Goal: Information Seeking & Learning: Learn about a topic

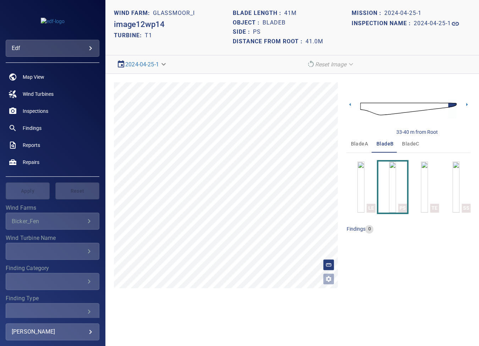
click at [354, 144] on span "bladeA" at bounding box center [358, 143] width 17 height 9
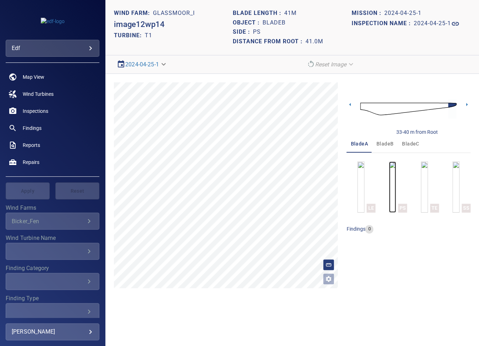
click at [392, 184] on img "button" at bounding box center [392, 186] width 7 height 51
click at [349, 106] on icon at bounding box center [349, 104] width 7 height 7
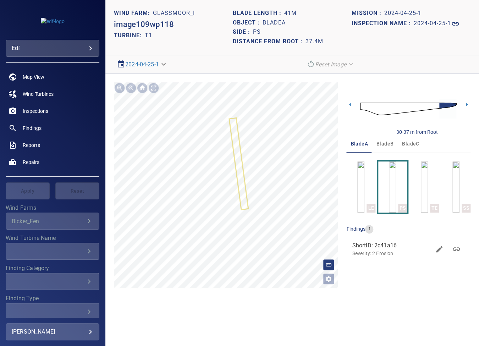
click at [274, 18] on div "Object : bladeA" at bounding box center [292, 23] width 119 height 10
click at [271, 21] on h1 "bladeA" at bounding box center [273, 23] width 23 height 7
copy h1 "bladeA"
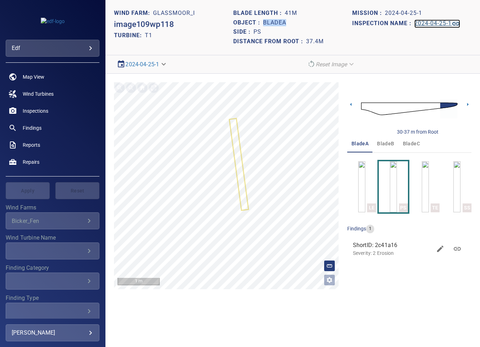
click at [438, 21] on h1 "2024-04-25-1" at bounding box center [432, 23] width 37 height 7
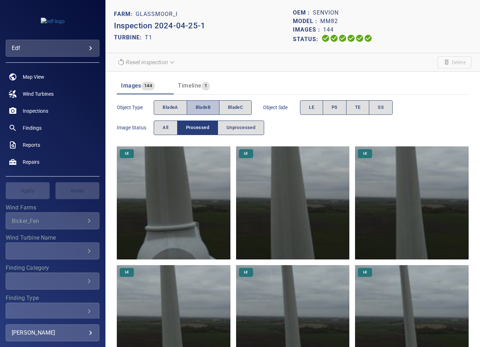
click at [205, 106] on span "bladeB" at bounding box center [202, 108] width 15 height 8
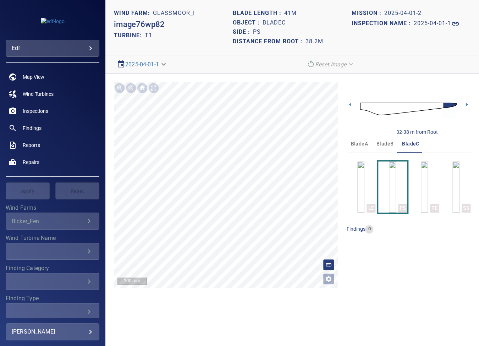
click at [382, 144] on span "bladeB" at bounding box center [384, 143] width 17 height 9
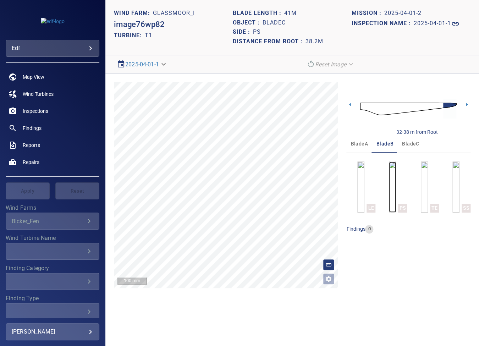
click at [390, 174] on img "button" at bounding box center [392, 186] width 7 height 51
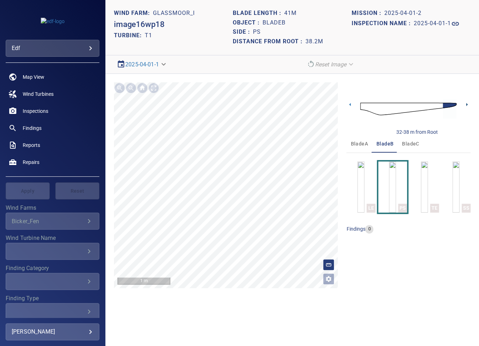
click at [464, 103] on icon at bounding box center [466, 104] width 7 height 7
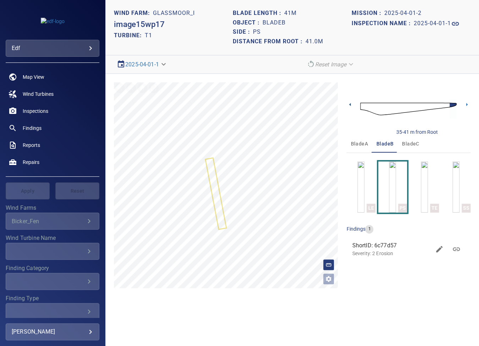
click at [350, 103] on icon at bounding box center [349, 104] width 7 height 7
click at [464, 105] on icon at bounding box center [466, 104] width 7 height 7
click at [274, 18] on div "Object : bladeB" at bounding box center [292, 23] width 119 height 10
copy h1 "bladeB"
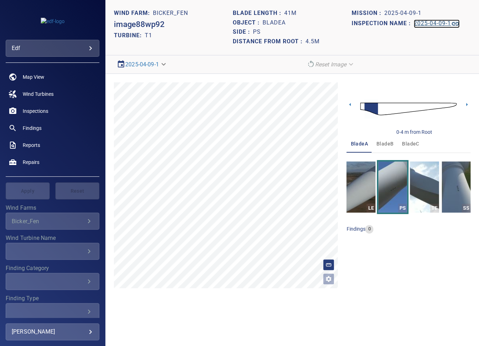
click at [435, 22] on h1 "2025-04-09-1" at bounding box center [432, 23] width 37 height 7
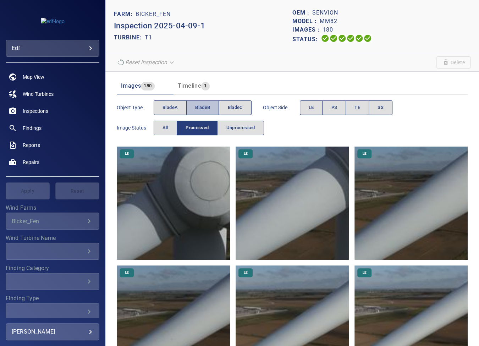
click at [202, 107] on span "bladeB" at bounding box center [202, 108] width 15 height 8
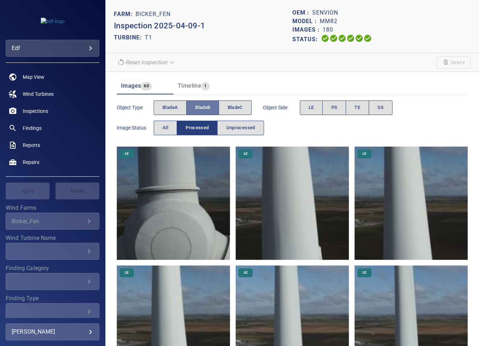
click at [203, 107] on span "bladeB" at bounding box center [202, 108] width 15 height 8
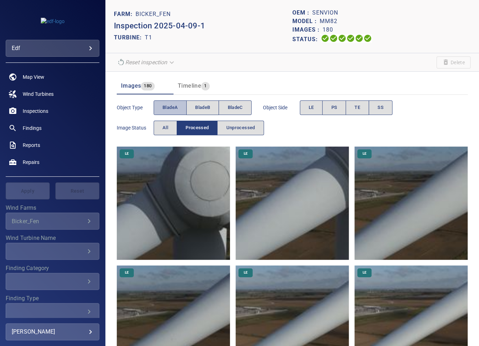
click at [171, 105] on span "bladeA" at bounding box center [169, 108] width 15 height 8
click at [164, 125] on span "All" at bounding box center [165, 128] width 6 height 8
click at [170, 107] on span "bladeA" at bounding box center [169, 108] width 15 height 8
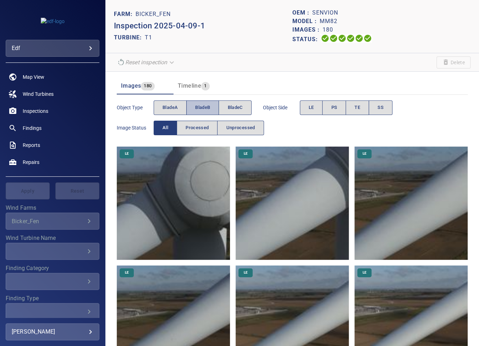
click at [199, 106] on span "bladeB" at bounding box center [202, 108] width 15 height 8
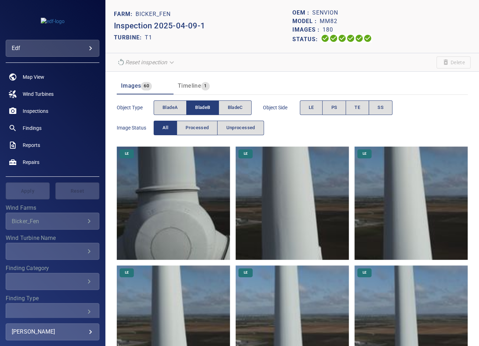
click at [199, 106] on span "bladeB" at bounding box center [202, 108] width 15 height 8
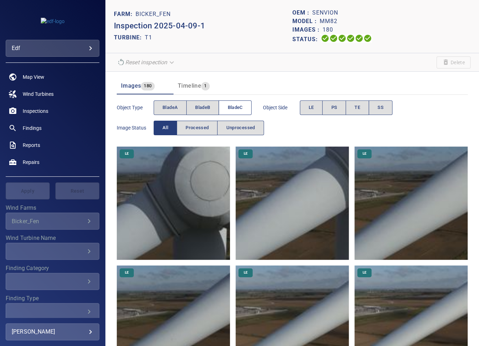
click at [239, 104] on span "bladeC" at bounding box center [234, 108] width 15 height 8
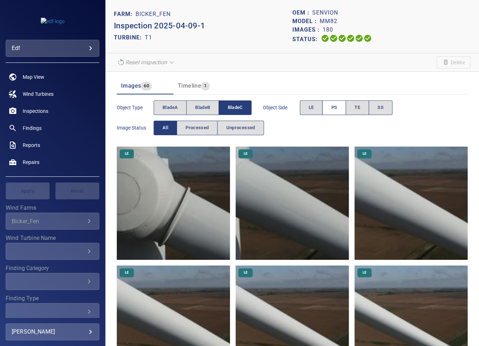
click at [330, 106] on button "PS" at bounding box center [334, 107] width 24 height 15
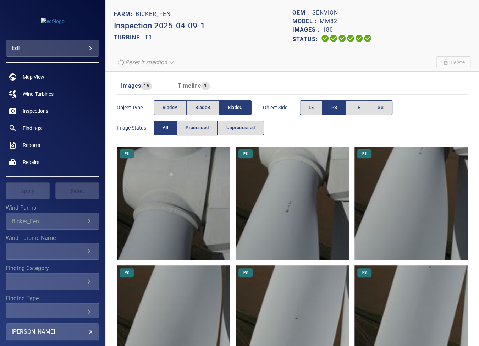
click at [277, 204] on img at bounding box center [292, 202] width 113 height 113
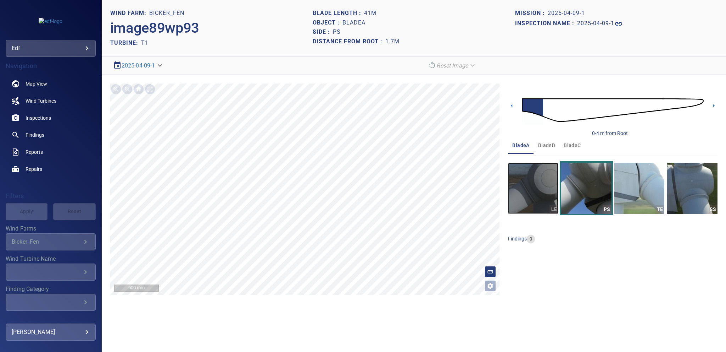
click at [478, 182] on img "button" at bounding box center [533, 187] width 50 height 51
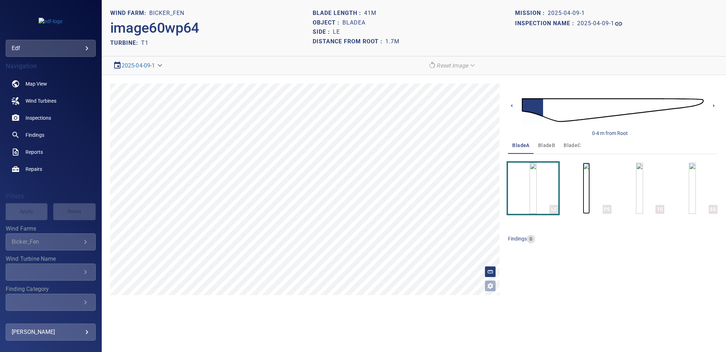
click at [478, 183] on img "button" at bounding box center [586, 187] width 7 height 51
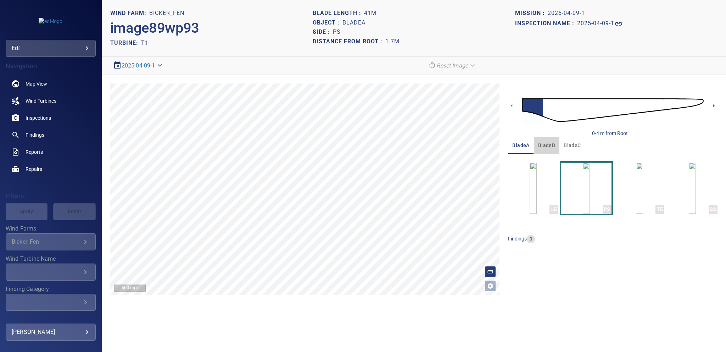
click at [478, 145] on span "bladeB" at bounding box center [546, 145] width 17 height 9
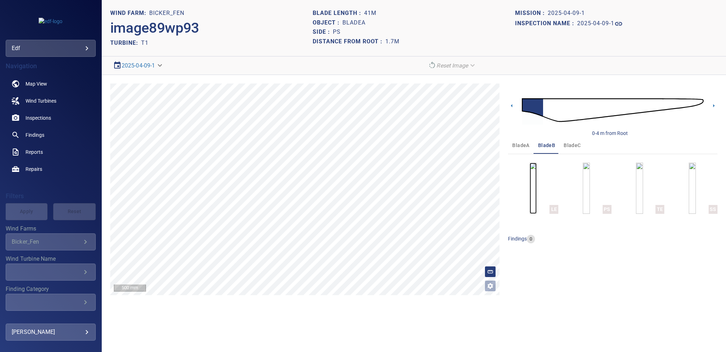
click at [478, 181] on img "button" at bounding box center [533, 187] width 7 height 51
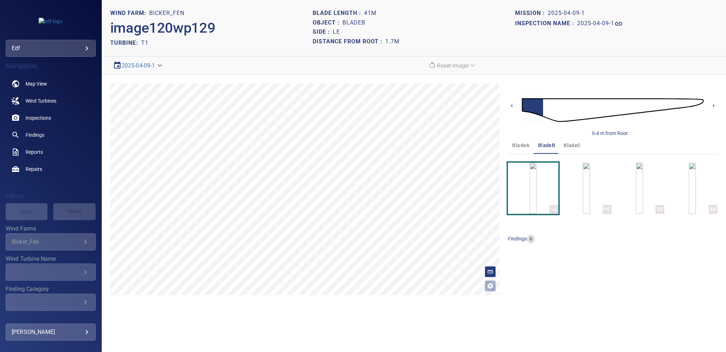
click at [478, 145] on span "bladeC" at bounding box center [572, 145] width 17 height 9
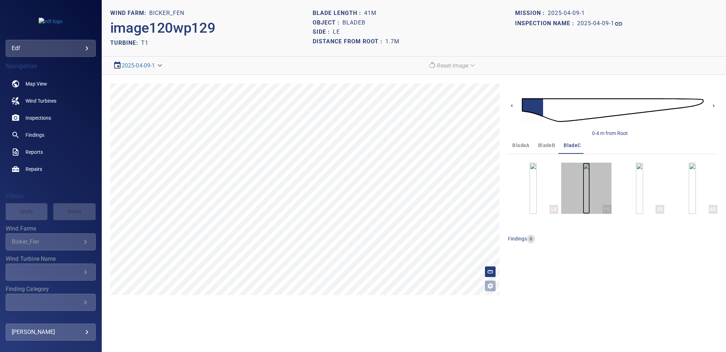
click at [478, 184] on img "button" at bounding box center [586, 187] width 7 height 51
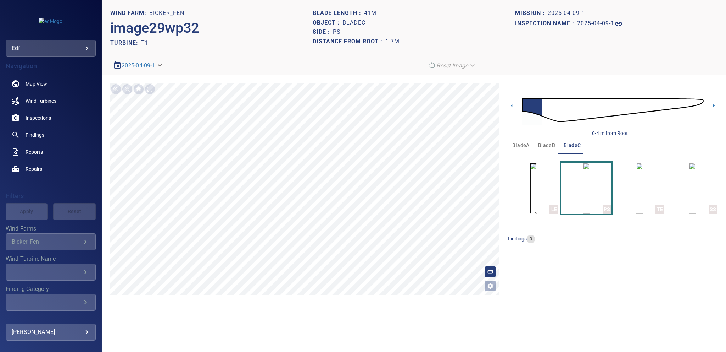
click at [478, 189] on img "button" at bounding box center [533, 187] width 7 height 51
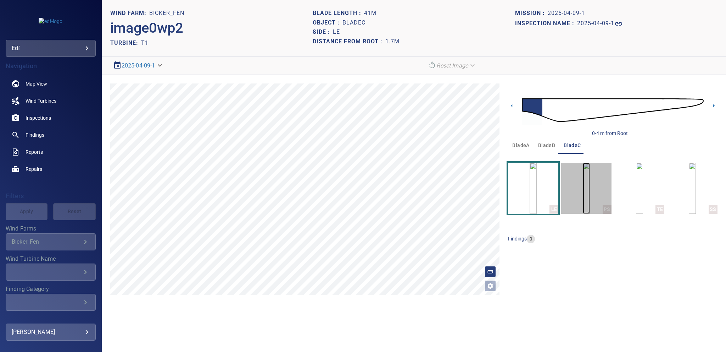
click at [478, 191] on img "button" at bounding box center [586, 187] width 7 height 51
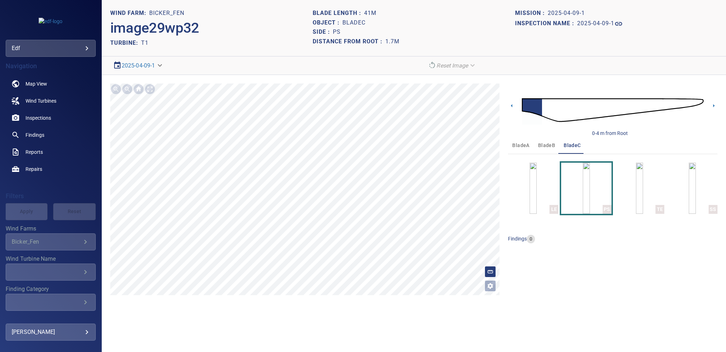
click at [478, 243] on ul at bounding box center [613, 246] width 210 height 6
click at [478, 176] on img "button" at bounding box center [533, 187] width 7 height 51
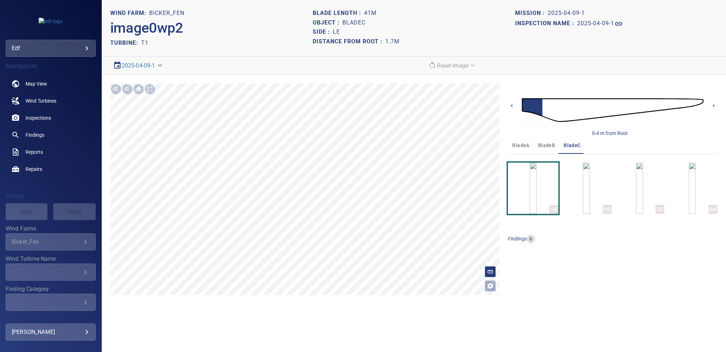
click at [478, 143] on span "bladeB" at bounding box center [546, 145] width 17 height 9
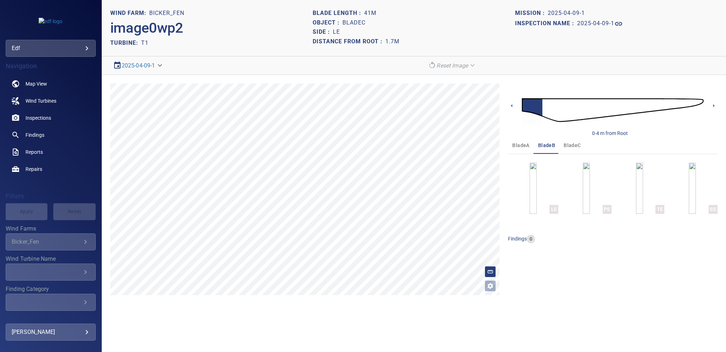
click at [478, 144] on span "bladeA" at bounding box center [521, 145] width 17 height 9
click at [478, 183] on img "button" at bounding box center [533, 187] width 7 height 51
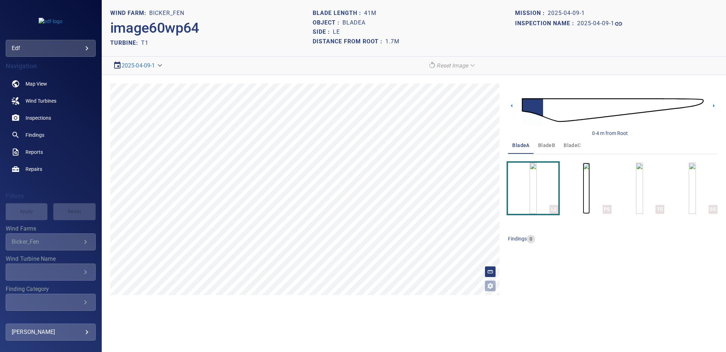
click at [478, 181] on img "button" at bounding box center [586, 187] width 7 height 51
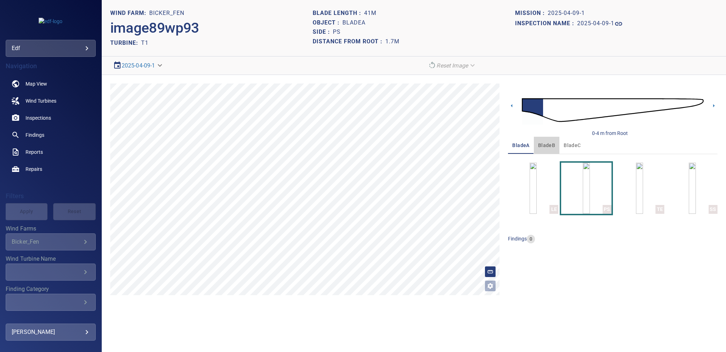
click at [478, 145] on span "bladeB" at bounding box center [546, 145] width 17 height 9
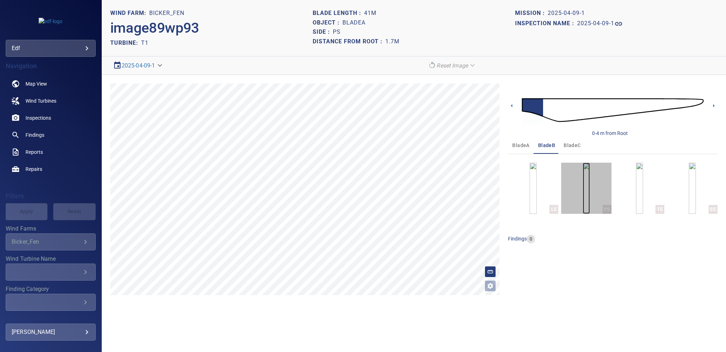
click at [478, 187] on img "button" at bounding box center [586, 187] width 7 height 51
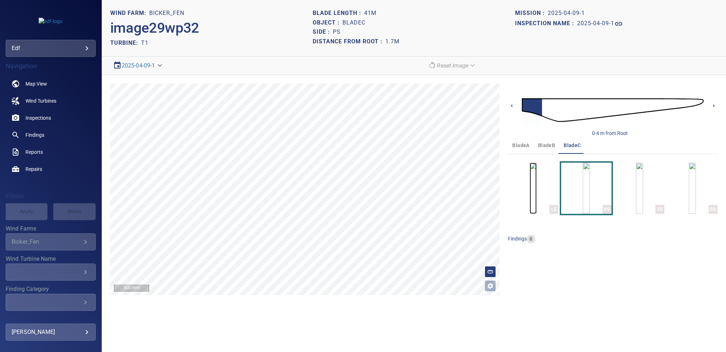
click at [479, 180] on img "button" at bounding box center [533, 187] width 7 height 51
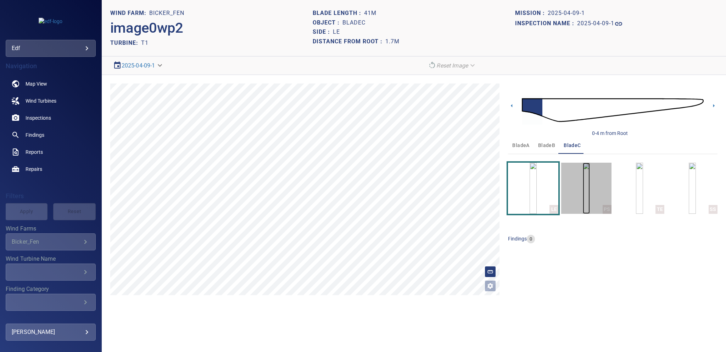
click at [479, 184] on img "button" at bounding box center [586, 187] width 7 height 51
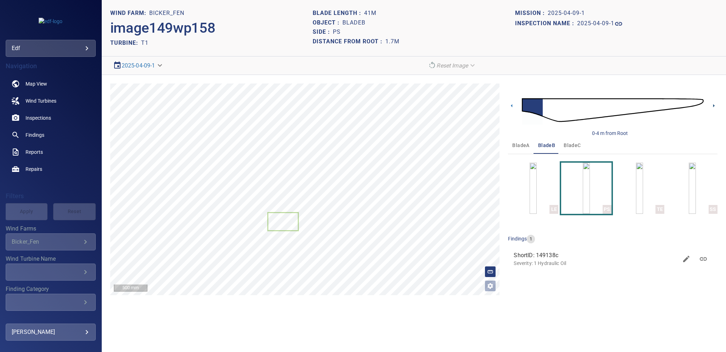
click at [713, 102] on icon at bounding box center [713, 105] width 7 height 7
click at [524, 106] on img at bounding box center [613, 110] width 182 height 44
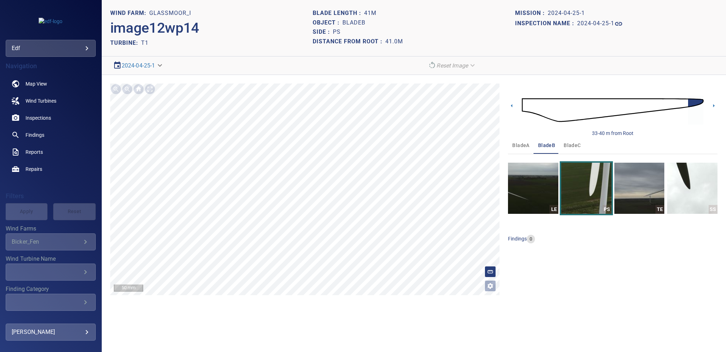
click at [526, 106] on img at bounding box center [613, 110] width 182 height 44
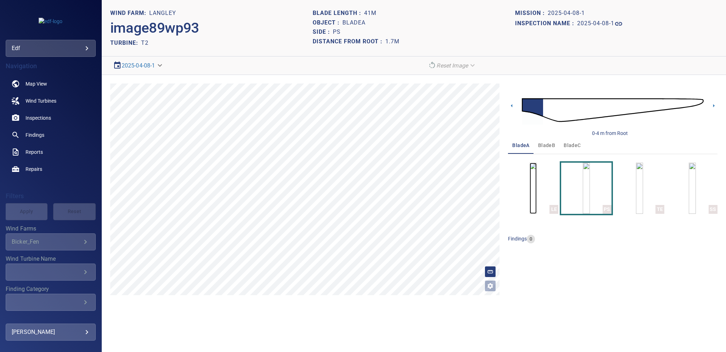
click at [536, 189] on img "button" at bounding box center [533, 187] width 7 height 51
click at [537, 186] on img "button" at bounding box center [533, 187] width 7 height 51
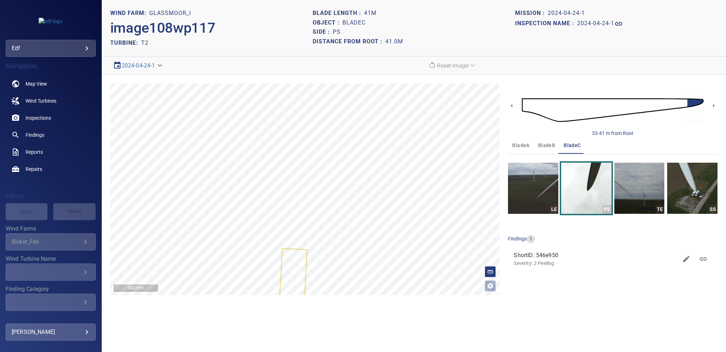
click at [588, 315] on section "**********" at bounding box center [414, 176] width 625 height 352
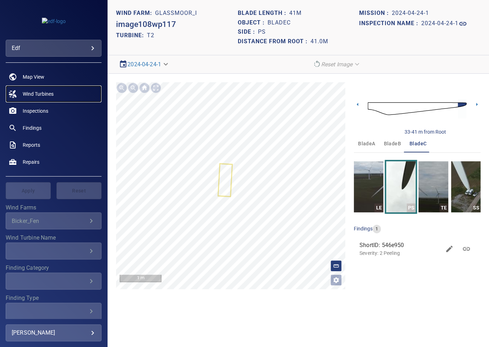
click at [37, 94] on span "Wind Turbines" at bounding box center [38, 93] width 31 height 7
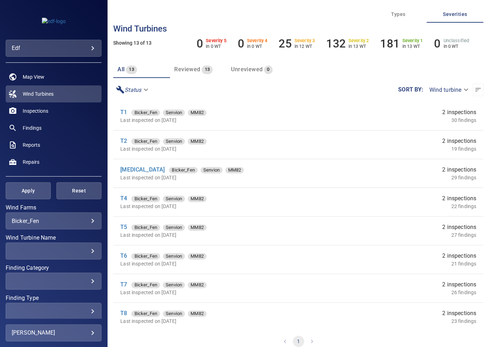
click at [67, 220] on body "**********" at bounding box center [244, 173] width 489 height 347
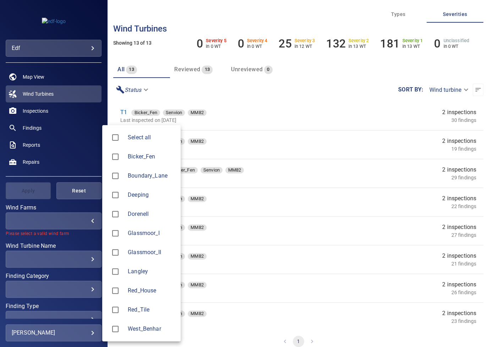
type input "*******"
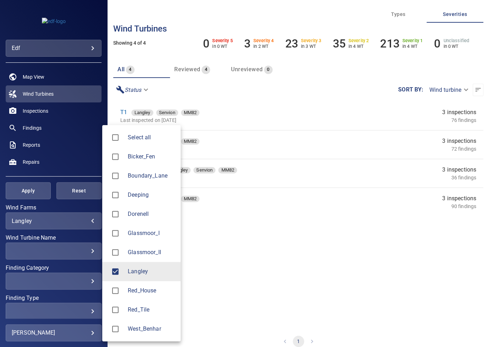
click at [175, 89] on div at bounding box center [244, 173] width 489 height 347
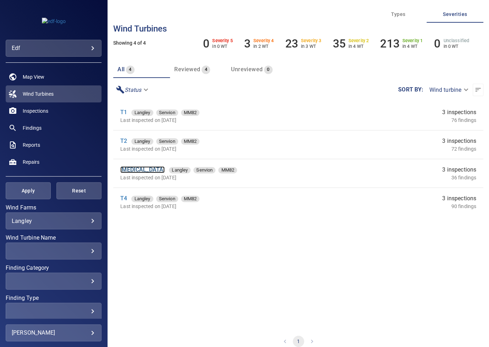
click at [125, 170] on link "T3" at bounding box center [142, 169] width 44 height 7
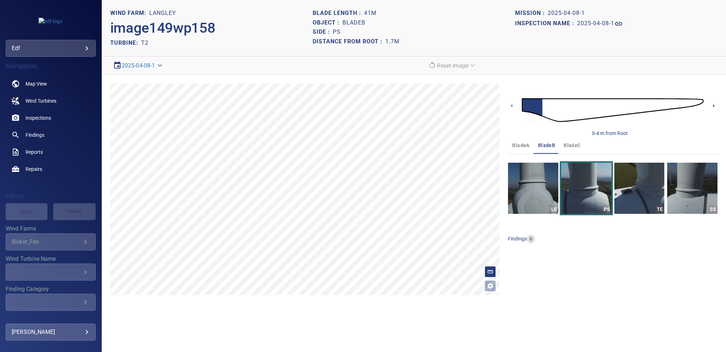
click at [713, 105] on icon at bounding box center [713, 105] width 7 height 7
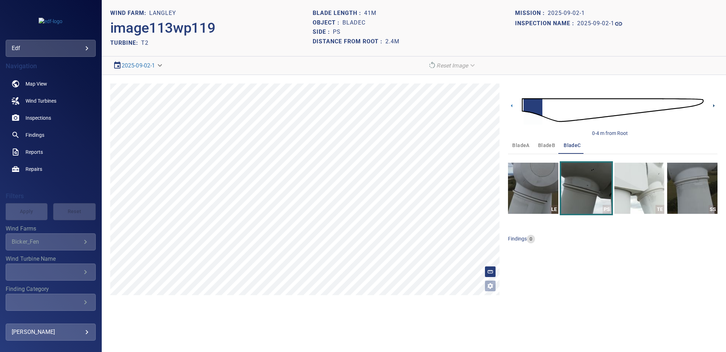
click at [714, 105] on icon at bounding box center [714, 105] width 1 height 3
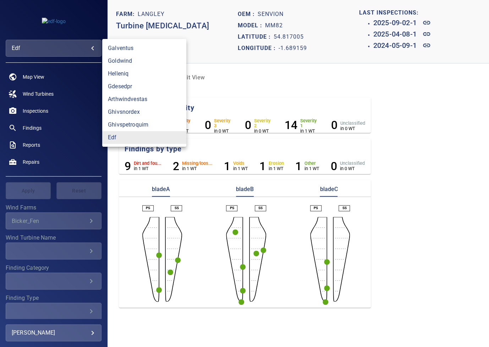
click at [39, 46] on body "**********" at bounding box center [244, 173] width 489 height 347
click at [115, 140] on link "edf" at bounding box center [144, 137] width 84 height 13
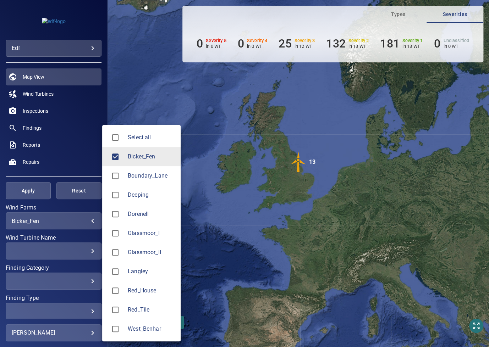
click at [35, 222] on body "**********" at bounding box center [244, 173] width 489 height 347
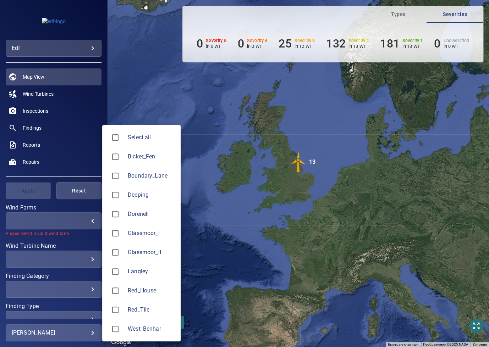
type input "*******"
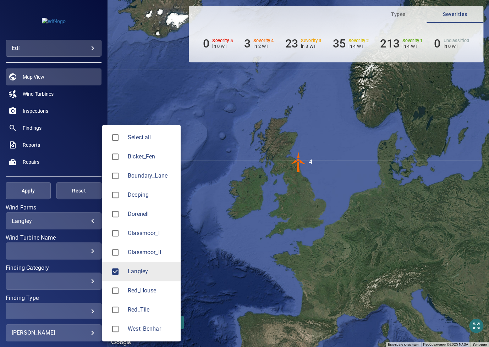
click at [79, 153] on div at bounding box center [244, 173] width 489 height 347
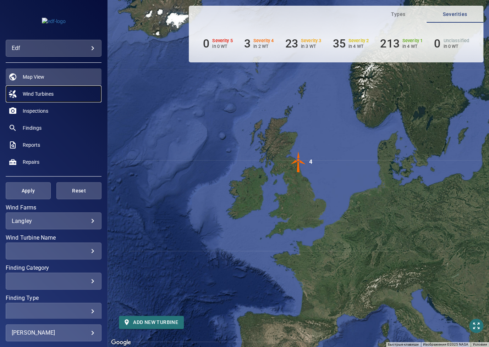
click at [44, 95] on span "Wind Turbines" at bounding box center [38, 93] width 31 height 7
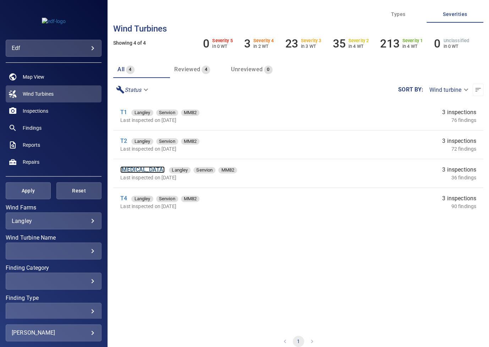
click at [123, 170] on link "[MEDICAL_DATA]" at bounding box center [142, 169] width 44 height 7
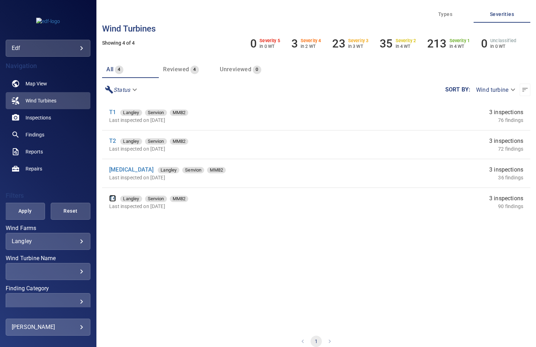
click at [111, 198] on link "T4" at bounding box center [112, 198] width 7 height 7
click at [75, 239] on body "**********" at bounding box center [268, 173] width 536 height 347
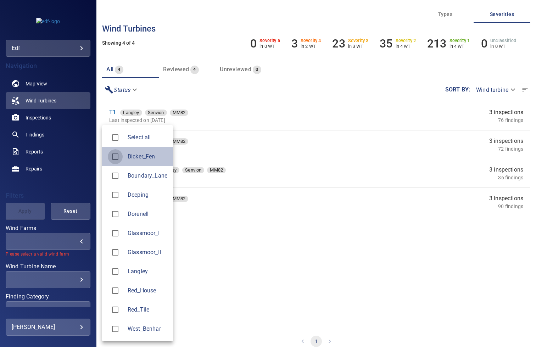
type input "**********"
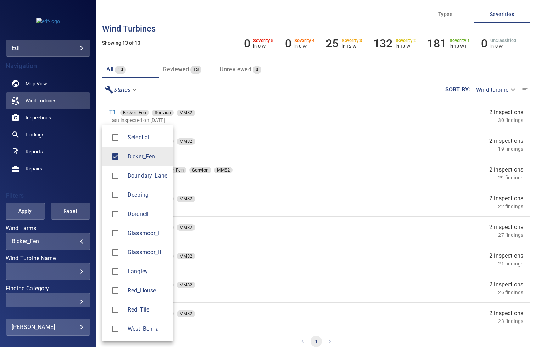
click at [240, 109] on div at bounding box center [268, 173] width 536 height 347
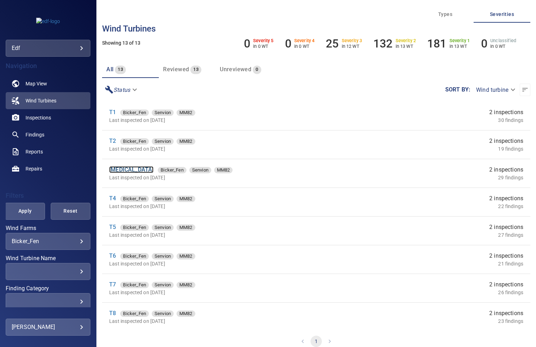
click at [111, 168] on link "[MEDICAL_DATA]" at bounding box center [131, 169] width 44 height 7
click at [111, 201] on link "T4" at bounding box center [112, 198] width 7 height 7
click at [112, 226] on link "T5" at bounding box center [112, 227] width 7 height 7
click at [111, 254] on link "T6" at bounding box center [112, 256] width 7 height 7
click at [114, 284] on link "T7" at bounding box center [112, 284] width 7 height 7
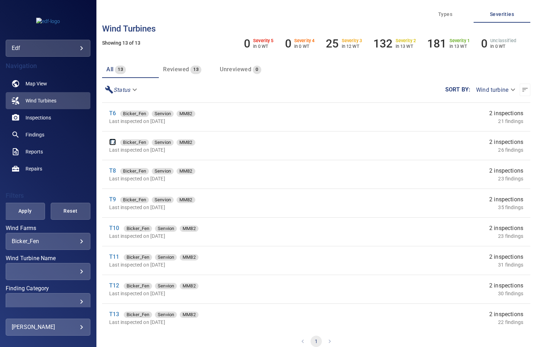
scroll to position [147, 0]
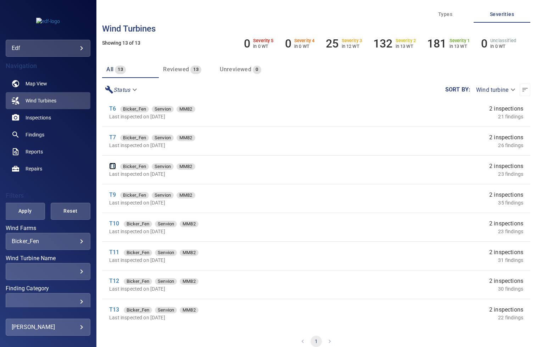
click at [112, 165] on link "T8" at bounding box center [112, 166] width 7 height 7
click at [113, 194] on link "T9" at bounding box center [112, 195] width 7 height 7
click at [115, 225] on link "T10" at bounding box center [114, 223] width 10 height 7
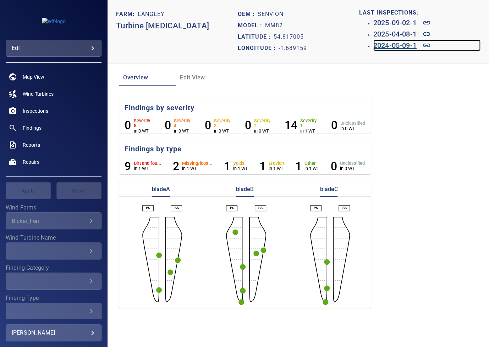
click at [380, 46] on h6 "2024-05-09-1" at bounding box center [394, 45] width 43 height 11
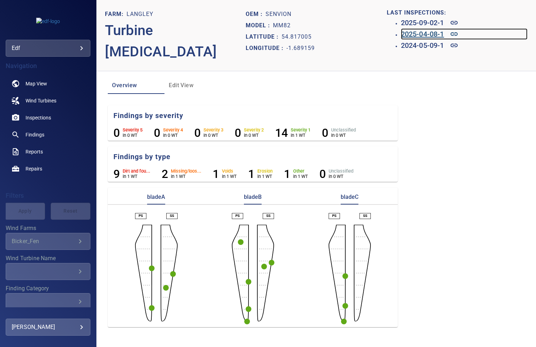
click at [415, 35] on h6 "2025-04-08-1" at bounding box center [422, 33] width 43 height 11
click at [411, 25] on h6 "2025-09-02-1" at bounding box center [422, 22] width 43 height 11
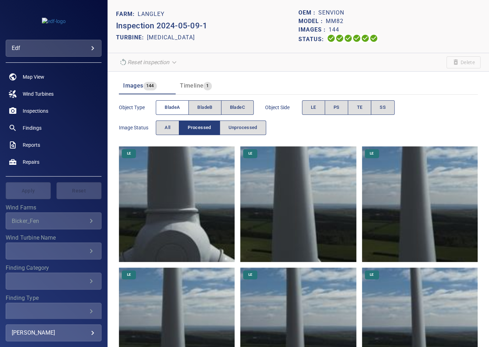
click at [174, 105] on span "bladeA" at bounding box center [172, 108] width 15 height 8
click at [172, 126] on button "All" at bounding box center [167, 128] width 23 height 15
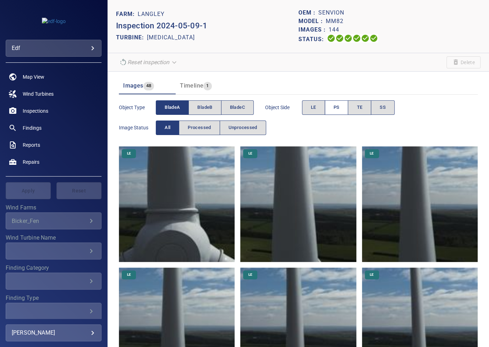
click at [339, 106] on span "PS" at bounding box center [336, 108] width 6 height 8
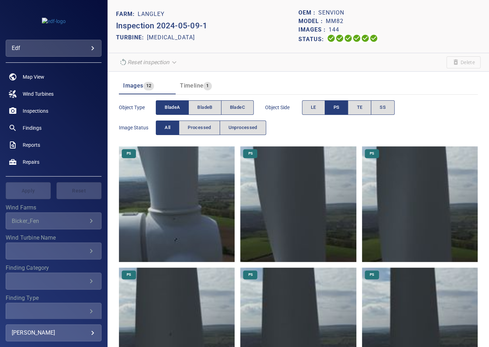
click at [181, 205] on img at bounding box center [177, 204] width 116 height 116
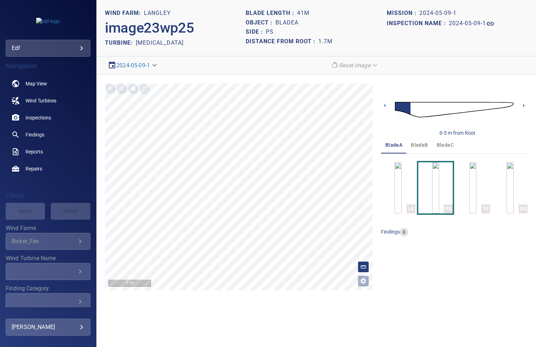
click at [279, 24] on h1 "bladeA" at bounding box center [287, 23] width 23 height 7
click at [280, 24] on h1 "bladeA" at bounding box center [287, 23] width 23 height 7
copy h1 "bladeA"
click at [288, 24] on h1 "bladeA" at bounding box center [287, 23] width 23 height 7
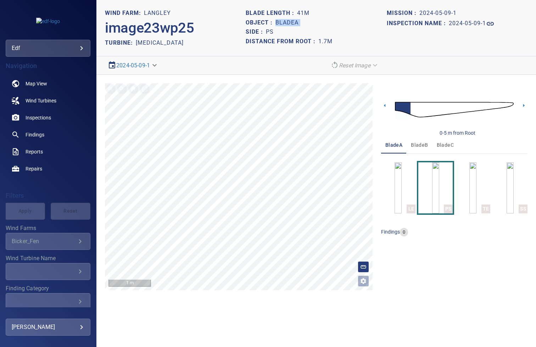
click at [288, 24] on h1 "bladeA" at bounding box center [287, 23] width 23 height 7
copy h1 "bladeA"
click at [420, 144] on span "bladeB" at bounding box center [419, 145] width 17 height 9
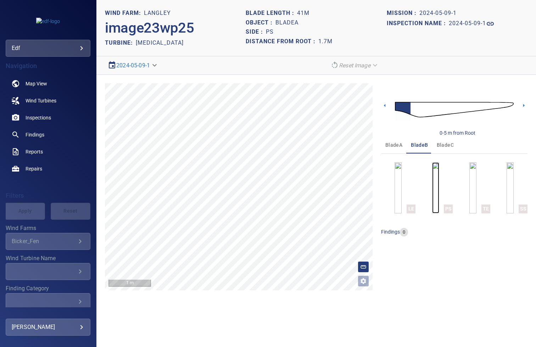
click at [433, 183] on img "button" at bounding box center [435, 187] width 7 height 51
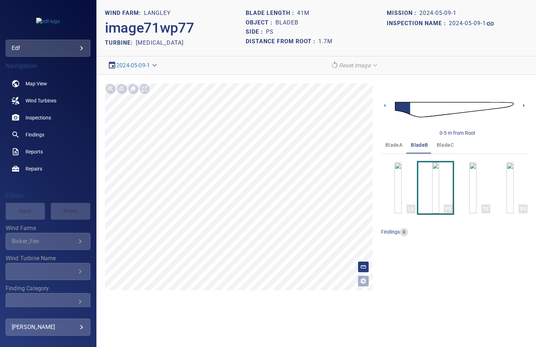
click at [287, 23] on h1 "bladeB" at bounding box center [287, 23] width 23 height 7
copy h1 "bladeB"
click at [442, 143] on span "bladeC" at bounding box center [445, 145] width 17 height 9
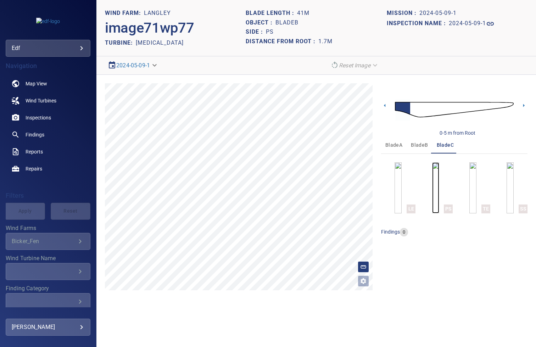
click at [439, 187] on img "button" at bounding box center [435, 187] width 7 height 51
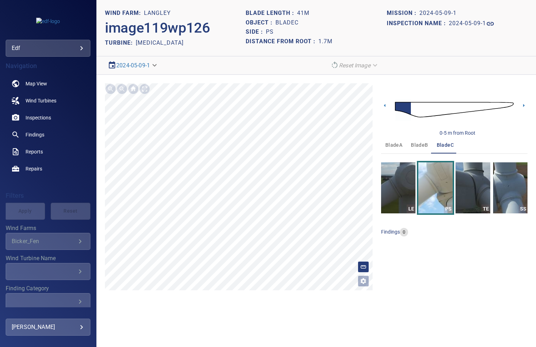
click at [288, 21] on h1 "bladeC" at bounding box center [287, 23] width 23 height 7
copy h1 "bladeC"
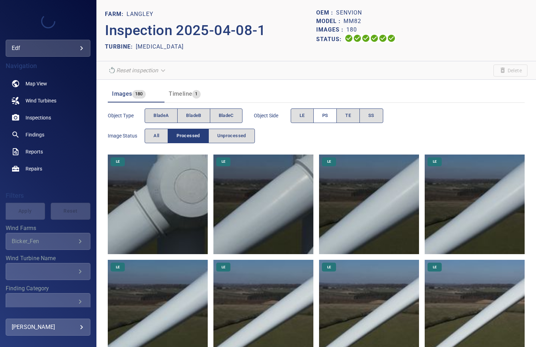
click at [322, 116] on button "PS" at bounding box center [326, 116] width 24 height 15
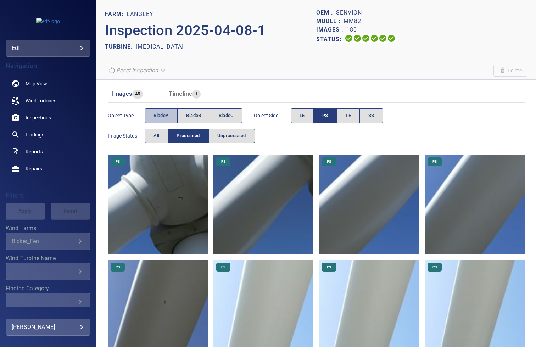
click at [166, 110] on button "bladeA" at bounding box center [161, 116] width 33 height 15
click at [166, 204] on img at bounding box center [158, 205] width 100 height 100
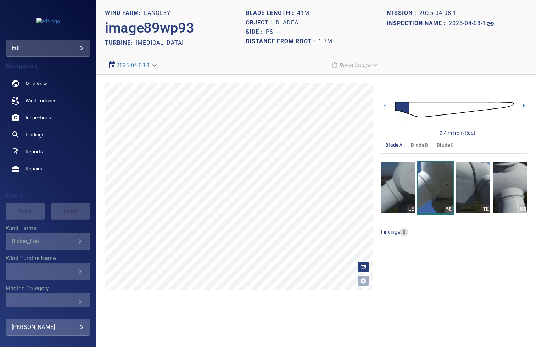
click at [285, 25] on h1 "bladeA" at bounding box center [287, 23] width 23 height 7
copy h1 "bladeA"
click at [421, 146] on span "bladeB" at bounding box center [419, 145] width 17 height 9
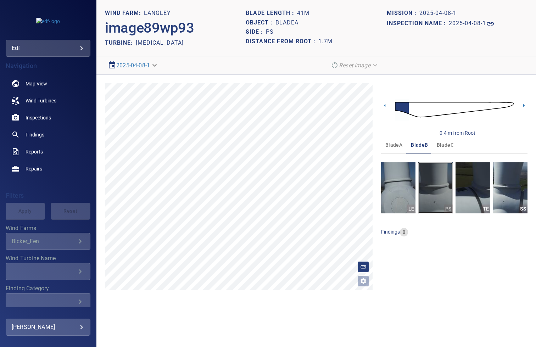
click at [442, 181] on img "button" at bounding box center [436, 187] width 34 height 51
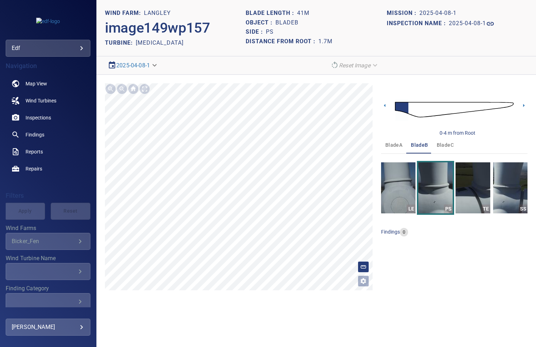
click at [284, 20] on h1 "bladeB" at bounding box center [287, 23] width 23 height 7
copy h1 "bladeB"
click at [446, 144] on span "bladeC" at bounding box center [445, 145] width 17 height 9
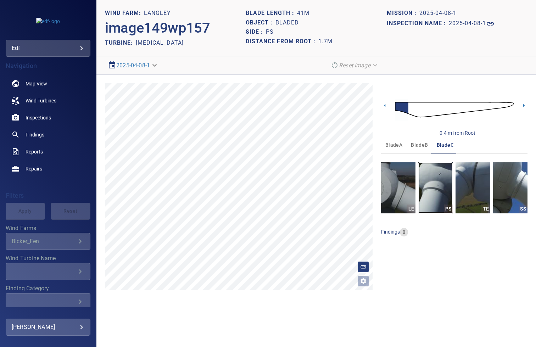
click at [440, 187] on img "button" at bounding box center [436, 187] width 34 height 51
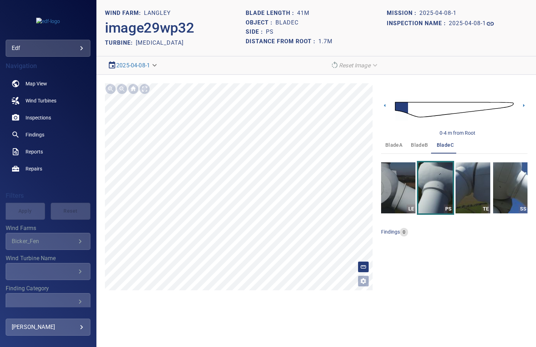
click at [290, 20] on h1 "bladeC" at bounding box center [287, 23] width 23 height 7
copy h1 "bladeC"
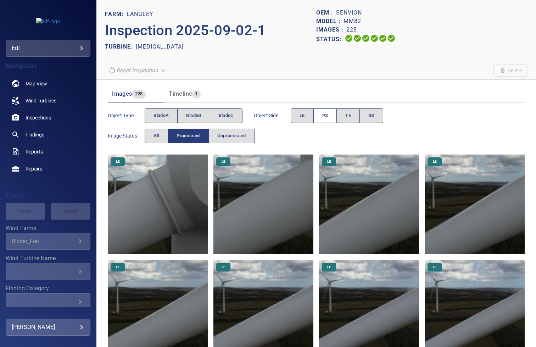
click at [322, 114] on button "PS" at bounding box center [326, 116] width 24 height 15
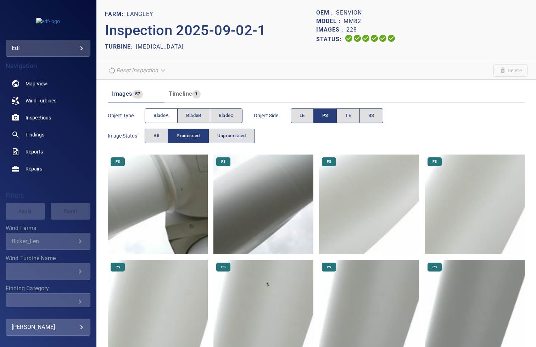
click at [162, 114] on span "bladeA" at bounding box center [161, 116] width 15 height 8
click at [171, 180] on img at bounding box center [158, 205] width 100 height 100
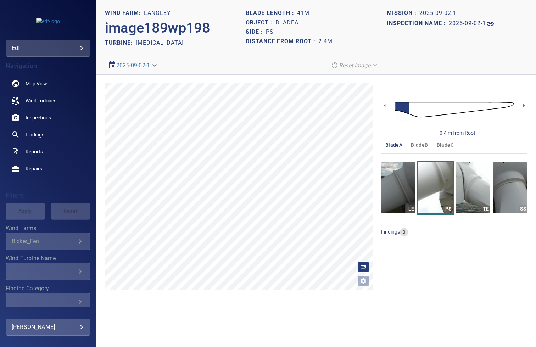
click at [290, 21] on h1 "bladeA" at bounding box center [287, 23] width 23 height 7
copy h1 "bladeA"
click at [421, 143] on span "bladeB" at bounding box center [419, 145] width 17 height 9
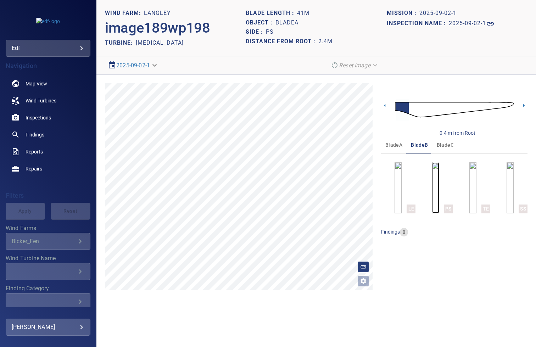
click at [439, 186] on img "button" at bounding box center [435, 187] width 7 height 51
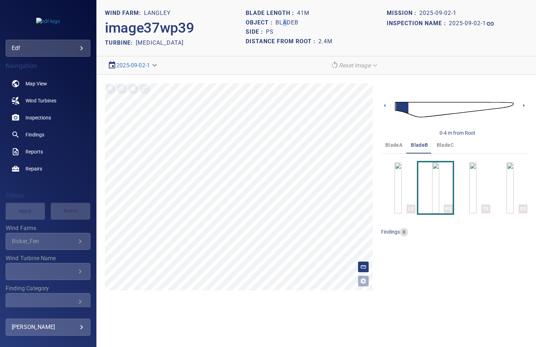
click at [287, 20] on h1 "bladeB" at bounding box center [287, 23] width 23 height 7
click at [288, 24] on h1 "bladeB" at bounding box center [287, 23] width 23 height 7
copy h1 "bladeB"
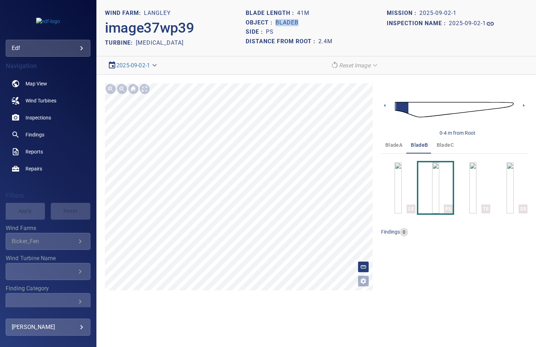
click at [437, 143] on span "bladeC" at bounding box center [445, 145] width 17 height 9
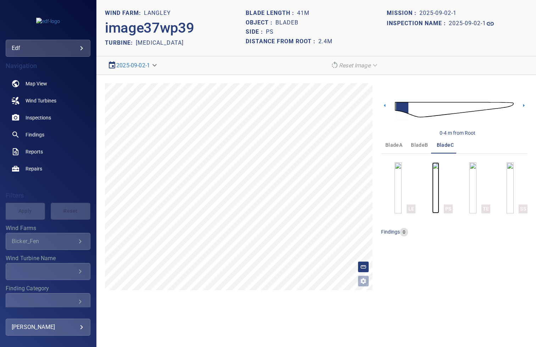
click at [437, 177] on img "button" at bounding box center [435, 187] width 7 height 51
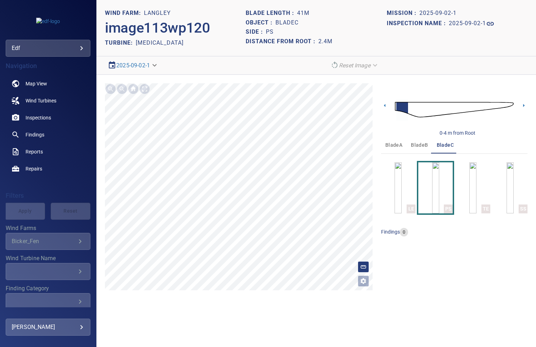
click at [285, 21] on h1 "bladeC" at bounding box center [287, 23] width 23 height 7
copy h1 "bladeC"
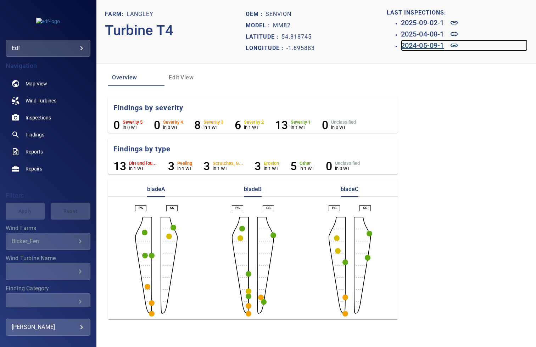
click at [424, 45] on h6 "2024-05-09-1" at bounding box center [422, 45] width 43 height 11
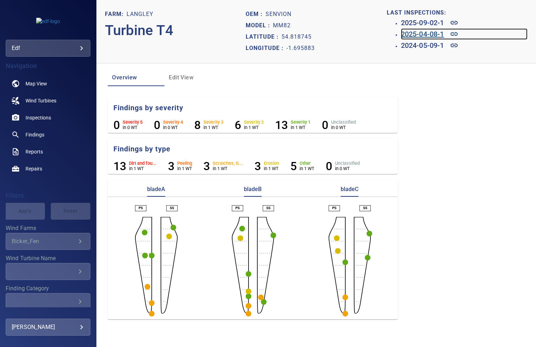
click at [425, 33] on h6 "2025-04-08-1" at bounding box center [422, 33] width 43 height 11
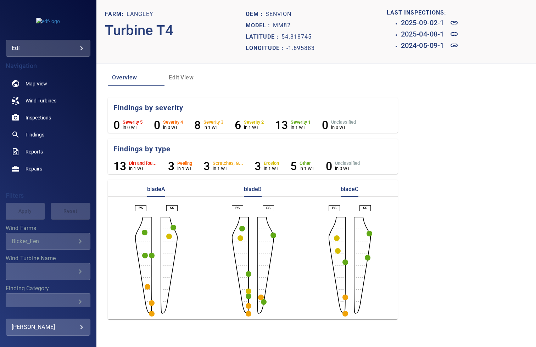
click at [422, 56] on header "Farm: Langley Turbine T4 Oem : Senvion Model : MM82 Latitude : 54.818745 Longit…" at bounding box center [316, 31] width 440 height 63
click at [421, 22] on h6 "2025-09-02-1" at bounding box center [422, 22] width 43 height 11
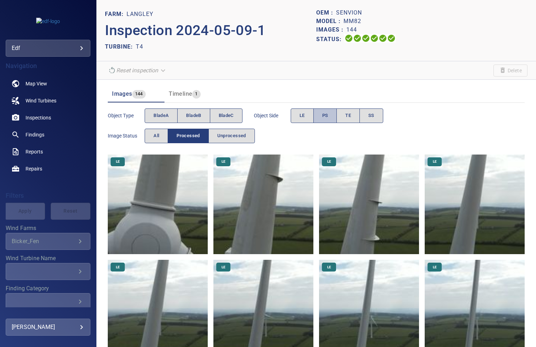
click at [322, 118] on button "PS" at bounding box center [326, 116] width 24 height 15
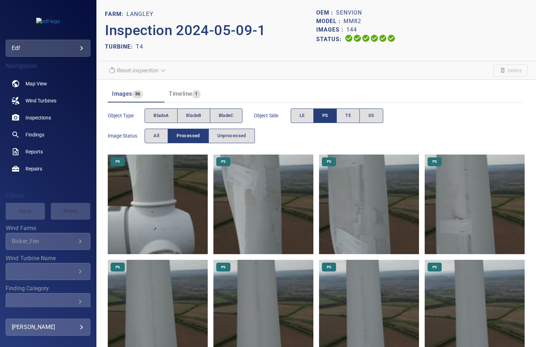
click at [170, 192] on img at bounding box center [158, 205] width 100 height 100
click at [162, 112] on span "bladeA" at bounding box center [161, 116] width 15 height 8
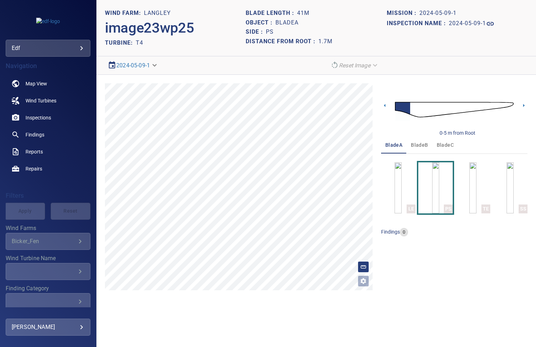
click at [286, 23] on h1 "bladeA" at bounding box center [287, 23] width 23 height 7
copy h1 "bladeA"
click at [419, 145] on span "bladeB" at bounding box center [419, 145] width 17 height 9
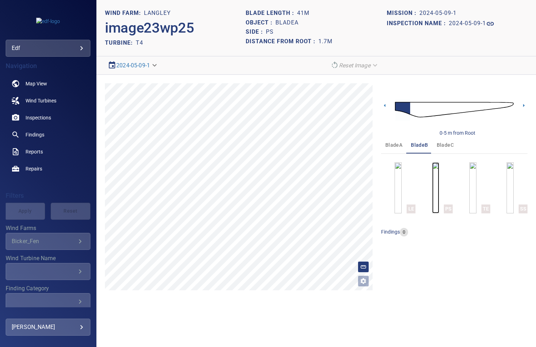
click at [434, 184] on img "button" at bounding box center [435, 187] width 7 height 51
click at [289, 26] on div "Object : bladeB" at bounding box center [316, 23] width 141 height 10
click at [288, 23] on h1 "bladeB" at bounding box center [287, 23] width 23 height 7
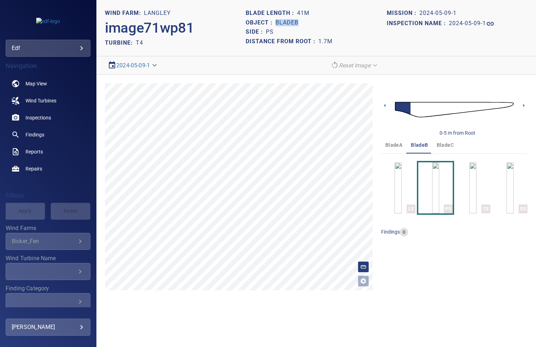
click at [288, 23] on h1 "bladeB" at bounding box center [287, 23] width 23 height 7
copy h1 "bladeB"
click at [443, 148] on span "bladeC" at bounding box center [445, 145] width 17 height 9
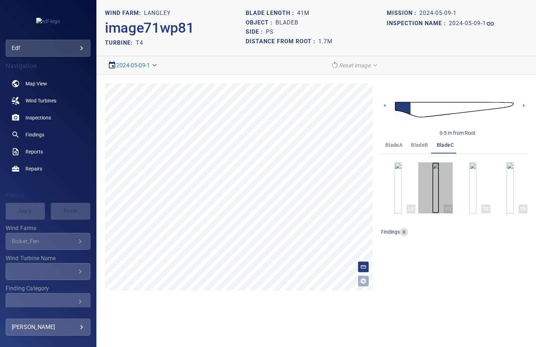
click at [434, 186] on img "button" at bounding box center [435, 187] width 7 height 51
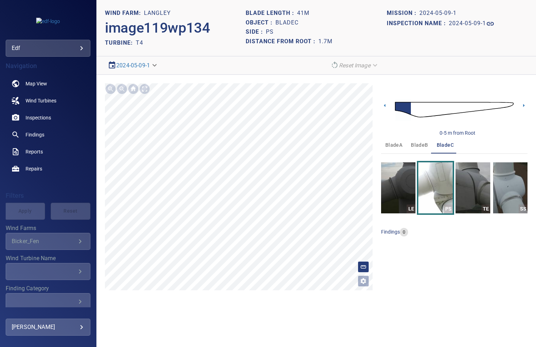
click at [287, 23] on h1 "bladeC" at bounding box center [287, 23] width 23 height 7
copy h1 "bladeC"
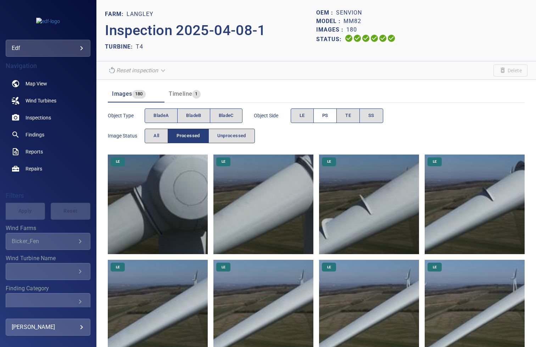
click at [321, 116] on button "PS" at bounding box center [326, 116] width 24 height 15
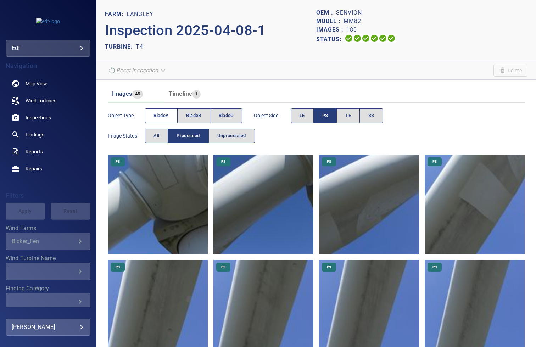
click at [163, 114] on span "bladeA" at bounding box center [161, 116] width 15 height 8
click at [170, 181] on img at bounding box center [158, 205] width 100 height 100
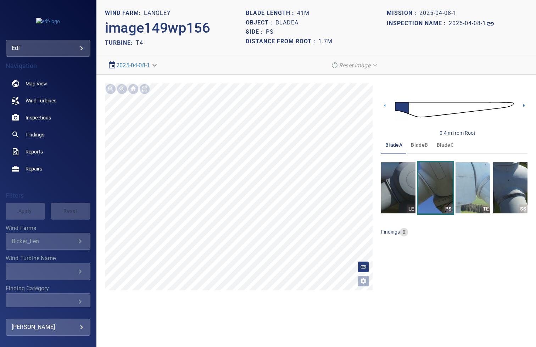
click at [285, 21] on h1 "bladeA" at bounding box center [287, 23] width 23 height 7
copy h1 "bladeA"
click at [417, 144] on span "bladeB" at bounding box center [419, 145] width 17 height 9
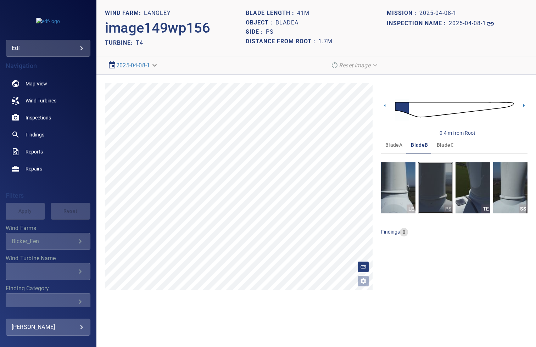
click at [428, 188] on img "button" at bounding box center [436, 187] width 34 height 51
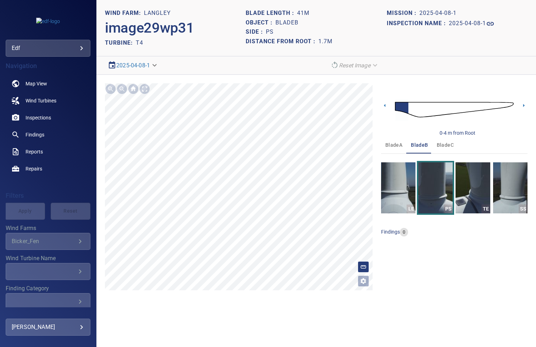
click at [286, 22] on h1 "bladeB" at bounding box center [287, 23] width 23 height 7
copy h1 "bladeB"
click at [443, 146] on span "bladeC" at bounding box center [445, 145] width 17 height 9
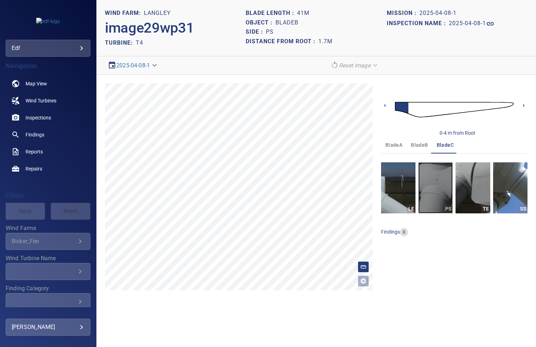
click at [439, 188] on img "button" at bounding box center [436, 187] width 34 height 51
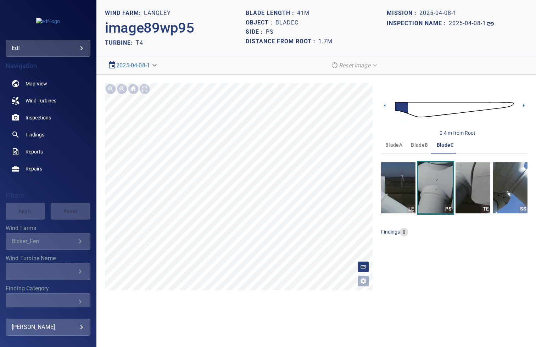
click at [282, 22] on h1 "bladeC" at bounding box center [287, 23] width 23 height 7
copy h1 "bladeC"
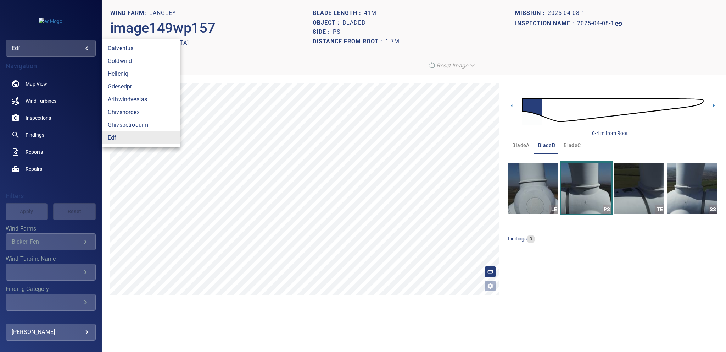
click at [29, 52] on body "**********" at bounding box center [363, 176] width 726 height 352
click at [120, 137] on link "edf" at bounding box center [141, 137] width 78 height 13
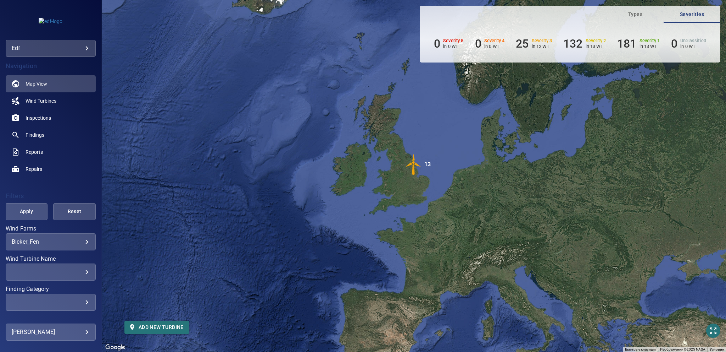
click at [39, 242] on body "**********" at bounding box center [363, 176] width 726 height 352
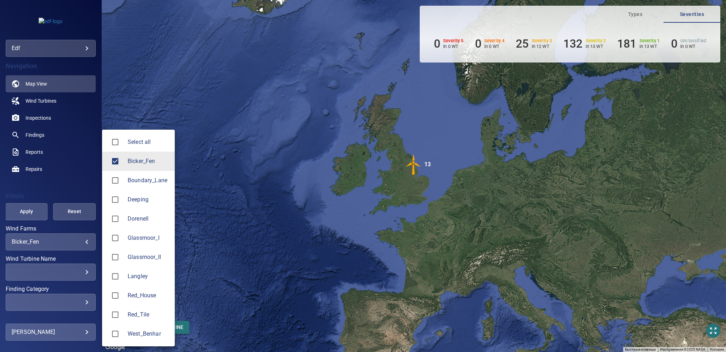
click at [39, 242] on div at bounding box center [363, 176] width 726 height 352
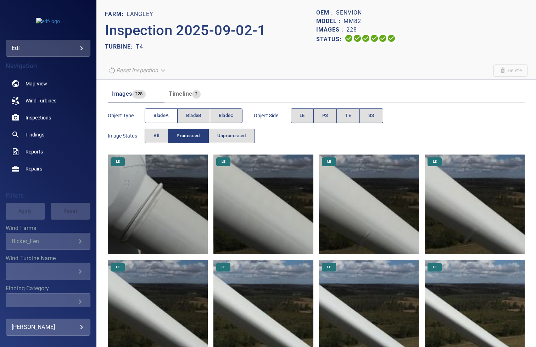
click at [161, 117] on span "bladeA" at bounding box center [161, 116] width 15 height 8
click at [323, 119] on span "PS" at bounding box center [325, 116] width 6 height 8
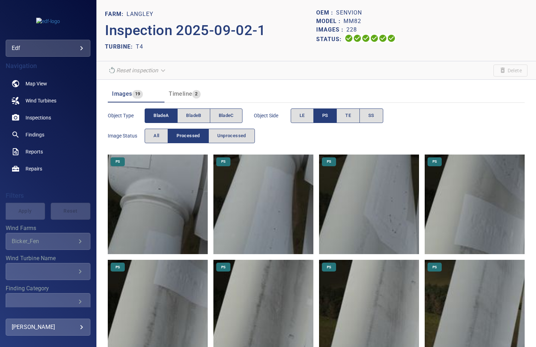
click at [164, 192] on img at bounding box center [158, 205] width 100 height 100
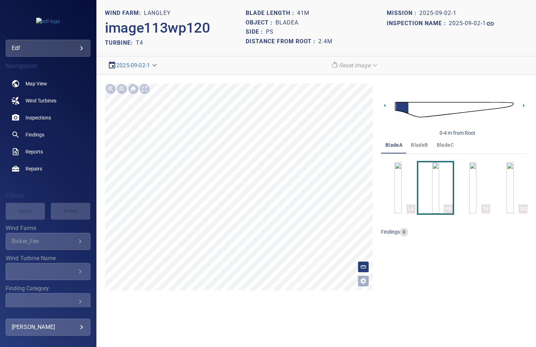
click at [282, 24] on h1 "bladeA" at bounding box center [287, 23] width 23 height 7
copy h1 "bladeA"
click at [414, 145] on span "bladeB" at bounding box center [419, 145] width 17 height 9
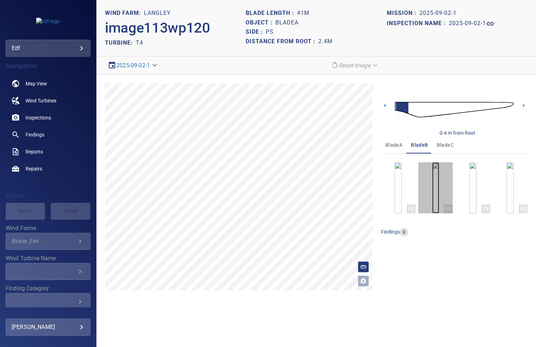
click at [439, 180] on img "button" at bounding box center [435, 187] width 7 height 51
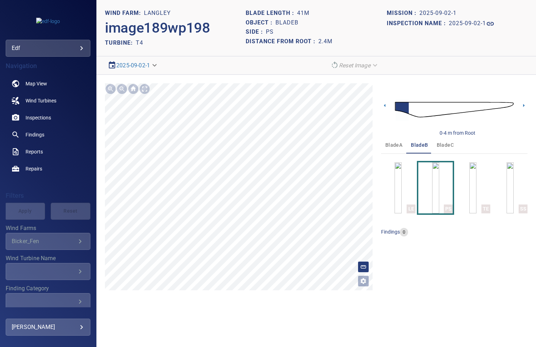
click at [284, 16] on h1 "Blade length :" at bounding box center [271, 13] width 51 height 7
click at [284, 20] on h1 "bladeB" at bounding box center [287, 23] width 23 height 7
copy h1 "bladeB"
click at [441, 142] on span "bladeC" at bounding box center [445, 145] width 17 height 9
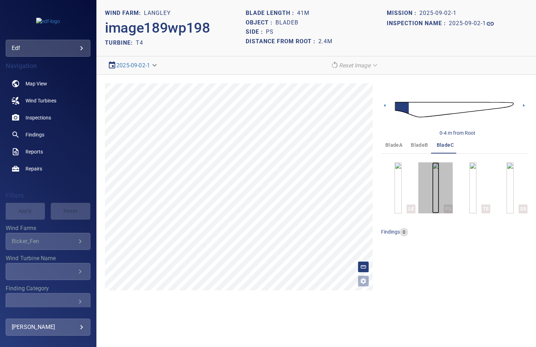
click at [439, 196] on img "button" at bounding box center [435, 187] width 7 height 51
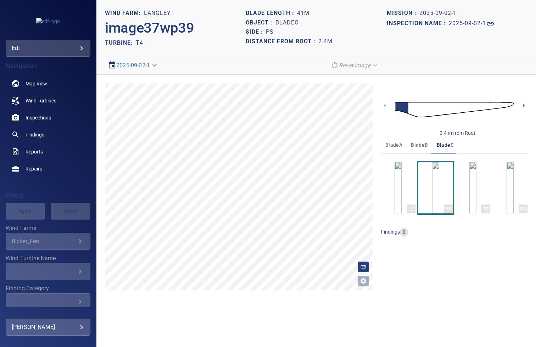
click at [284, 21] on h1 "bladeC" at bounding box center [287, 23] width 23 height 7
copy h1 "bladeC"
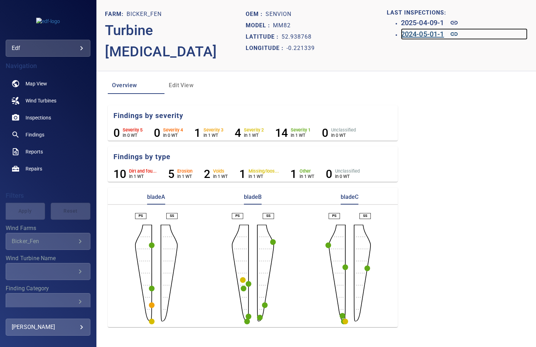
click at [427, 35] on h6 "2024-05-01-1" at bounding box center [422, 33] width 43 height 11
click at [414, 21] on h6 "2025-04-09-1" at bounding box center [422, 22] width 43 height 11
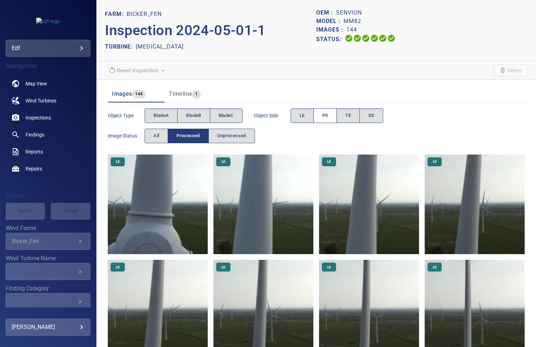
click at [324, 117] on span "PS" at bounding box center [325, 116] width 6 height 8
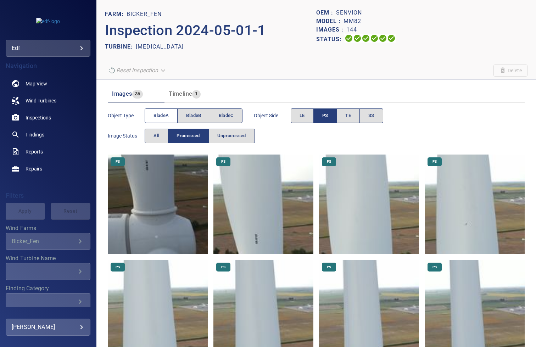
click at [159, 113] on span "bladeA" at bounding box center [161, 116] width 15 height 8
click at [159, 203] on img at bounding box center [158, 205] width 100 height 100
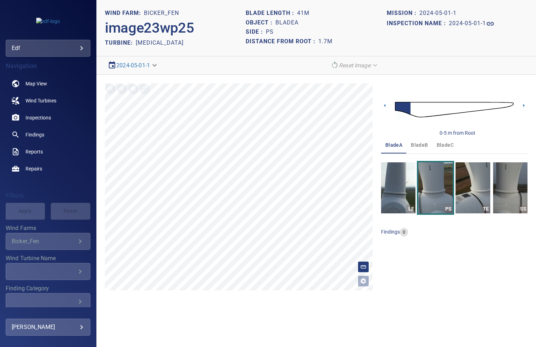
click at [284, 20] on h1 "bladeA" at bounding box center [287, 23] width 23 height 7
copy h1 "bladeA"
click at [423, 144] on span "bladeB" at bounding box center [419, 145] width 17 height 9
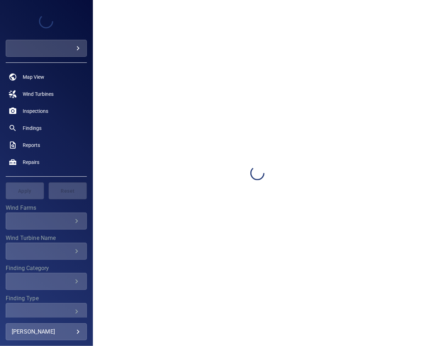
type input "***"
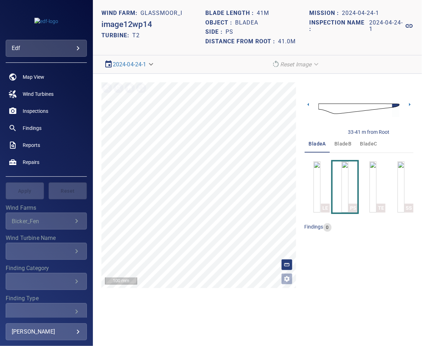
click at [320, 107] on img at bounding box center [359, 109] width 81 height 20
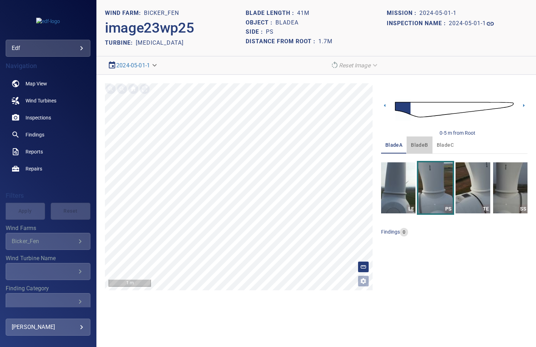
click at [417, 145] on span "bladeB" at bounding box center [419, 145] width 17 height 9
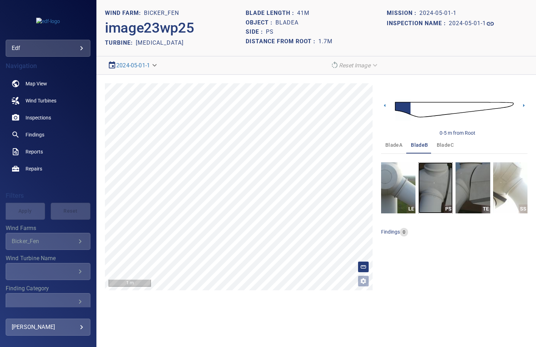
click at [439, 188] on img "button" at bounding box center [436, 187] width 34 height 51
click at [522, 103] on icon at bounding box center [523, 105] width 7 height 7
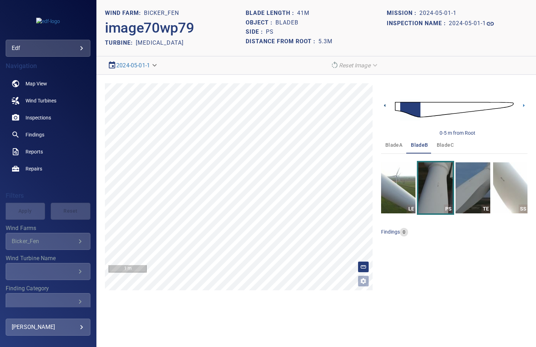
click at [385, 103] on icon at bounding box center [384, 105] width 7 height 7
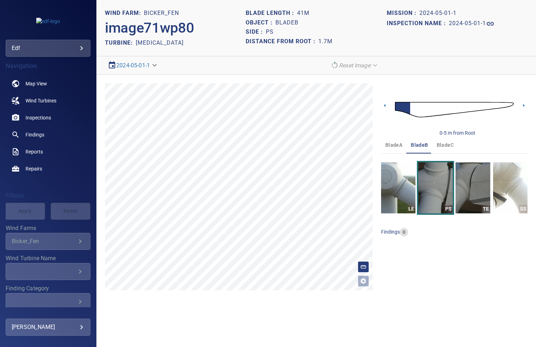
click at [285, 26] on h1 "bladeB" at bounding box center [287, 23] width 23 height 7
click at [287, 25] on h1 "bladeB" at bounding box center [287, 23] width 23 height 7
copy h1 "bladeB"
click at [443, 144] on span "bladeC" at bounding box center [445, 145] width 17 height 9
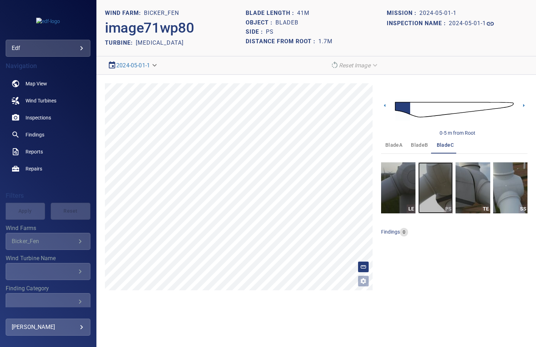
click at [442, 181] on img "button" at bounding box center [436, 187] width 34 height 51
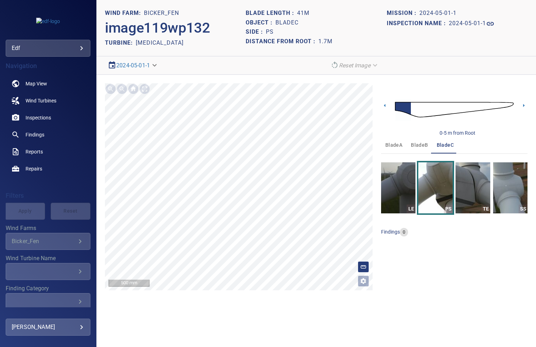
click at [287, 24] on h1 "bladeC" at bounding box center [287, 23] width 23 height 7
copy h1 "bladeC"
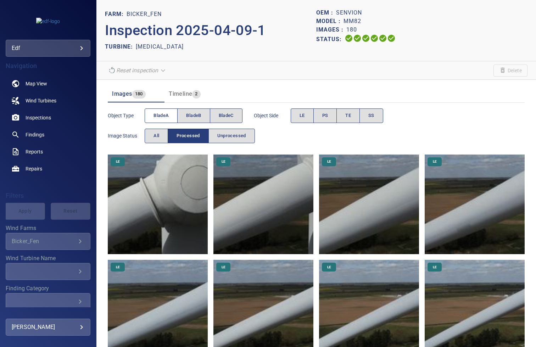
click at [167, 115] on span "bladeA" at bounding box center [161, 116] width 15 height 8
click at [321, 115] on button "PS" at bounding box center [326, 116] width 24 height 15
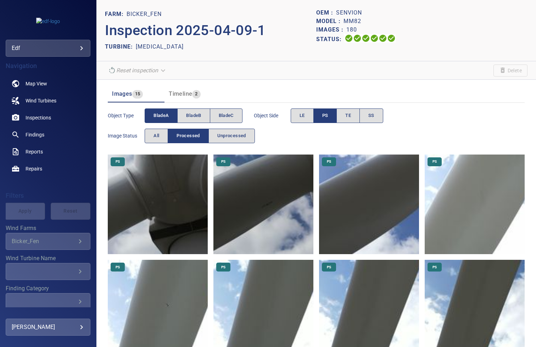
click at [150, 204] on img at bounding box center [158, 205] width 100 height 100
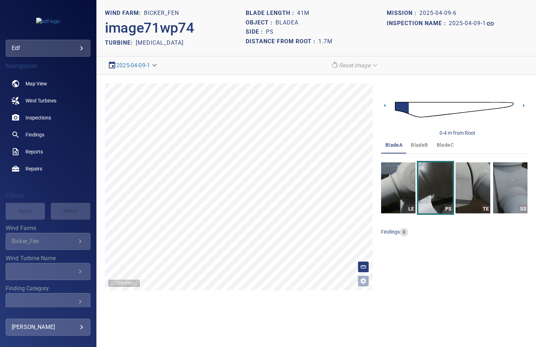
click at [286, 20] on h1 "bladeA" at bounding box center [287, 23] width 23 height 7
click at [283, 23] on h1 "bladeA" at bounding box center [287, 23] width 23 height 7
copy h1 "bladeA"
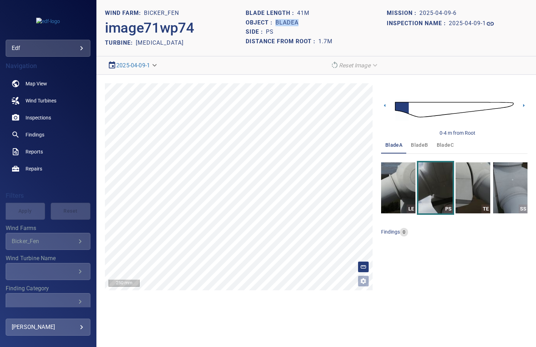
click at [412, 141] on span "bladeB" at bounding box center [419, 145] width 17 height 9
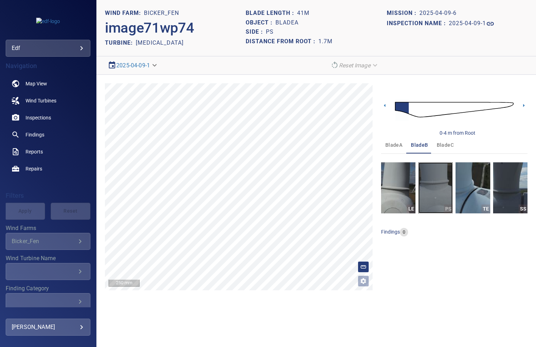
click at [439, 181] on img "button" at bounding box center [436, 187] width 34 height 51
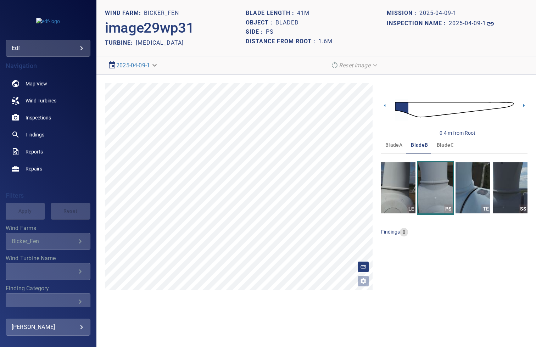
click at [287, 24] on h1 "bladeB" at bounding box center [287, 23] width 23 height 7
copy h1 "bladeB"
click at [523, 108] on icon at bounding box center [523, 105] width 7 height 7
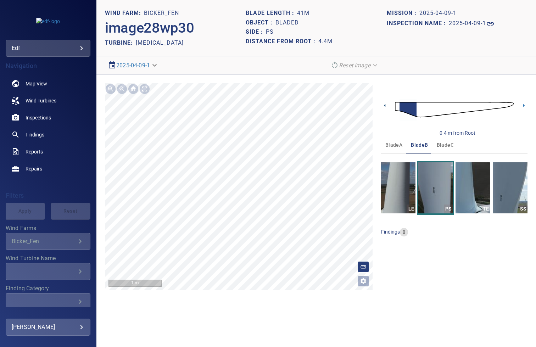
click at [385, 105] on icon at bounding box center [384, 105] width 1 height 3
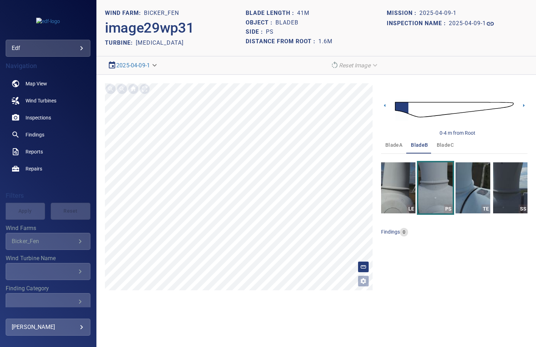
click at [442, 150] on button "bladeC" at bounding box center [446, 145] width 26 height 17
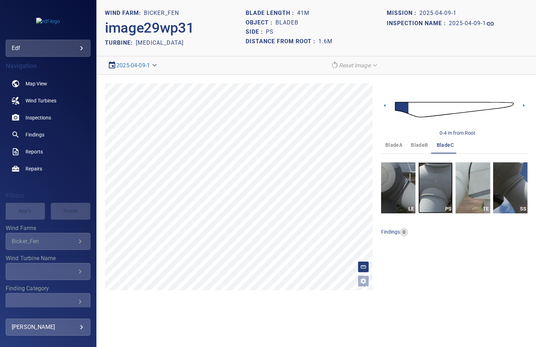
click at [439, 183] on img "button" at bounding box center [436, 187] width 34 height 51
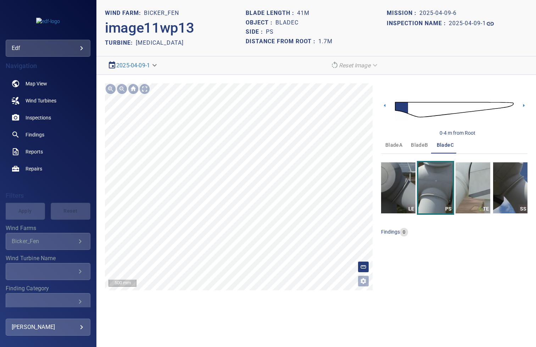
click at [289, 24] on h1 "bladeC" at bounding box center [287, 23] width 23 height 7
copy h1 "bladeC"
click at [524, 107] on icon at bounding box center [523, 105] width 7 height 7
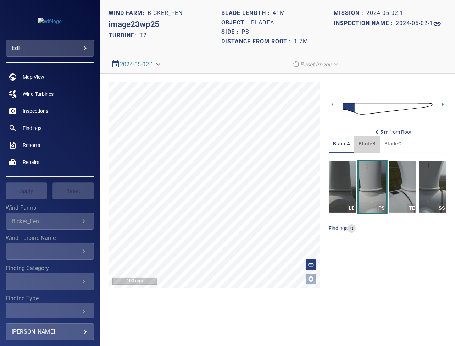
click at [253, 147] on span "bladeB" at bounding box center [367, 143] width 17 height 9
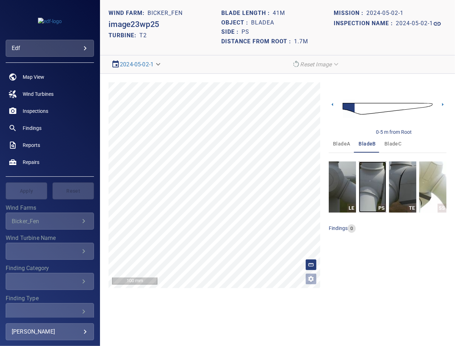
click at [253, 198] on img "button" at bounding box center [372, 186] width 27 height 51
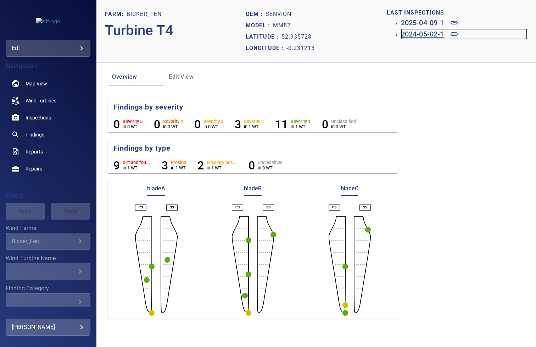
click at [418, 31] on h6 "2024-05-02-1" at bounding box center [422, 33] width 43 height 11
click at [409, 22] on h6 "2025-04-09-1" at bounding box center [422, 22] width 43 height 11
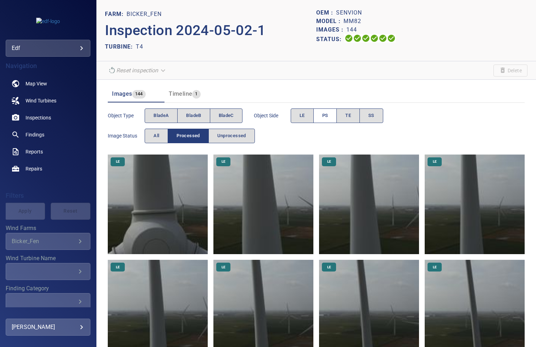
click at [323, 110] on button "PS" at bounding box center [326, 116] width 24 height 15
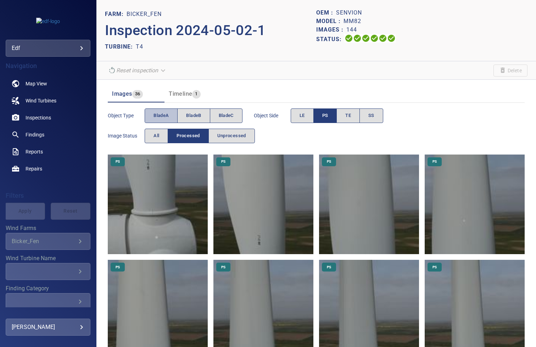
click at [162, 117] on span "bladeA" at bounding box center [161, 116] width 15 height 8
click at [162, 214] on img at bounding box center [158, 205] width 100 height 100
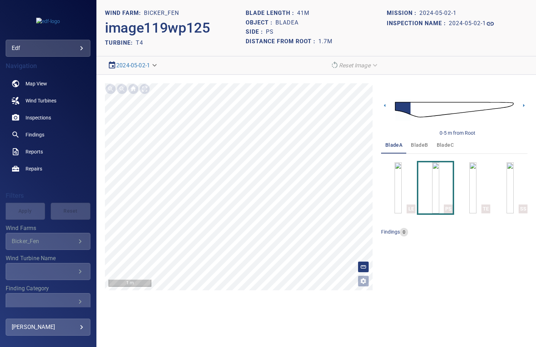
click at [295, 21] on h1 "bladeA" at bounding box center [287, 23] width 23 height 7
copy h1 "bladeA"
click at [420, 148] on span "bladeB" at bounding box center [419, 145] width 17 height 9
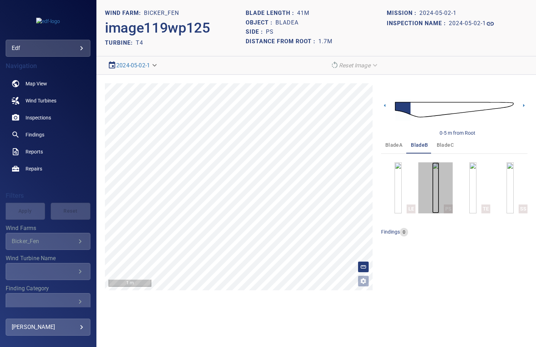
click at [439, 190] on img "button" at bounding box center [435, 187] width 7 height 51
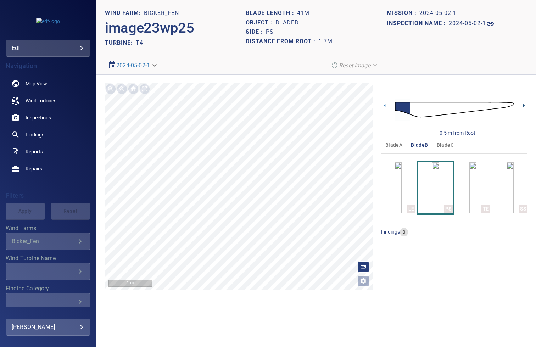
click at [522, 106] on icon at bounding box center [523, 105] width 7 height 7
drag, startPoint x: 292, startPoint y: 26, endPoint x: 285, endPoint y: 22, distance: 7.9
click at [294, 25] on div "Object : bladeB" at bounding box center [316, 23] width 141 height 10
click at [284, 21] on h1 "bladeB" at bounding box center [287, 23] width 23 height 7
click at [285, 21] on h1 "bladeB" at bounding box center [287, 23] width 23 height 7
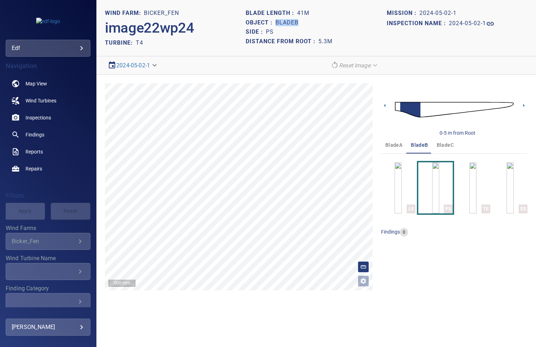
copy h1 "bladeB"
click at [443, 145] on span "bladeC" at bounding box center [445, 145] width 17 height 9
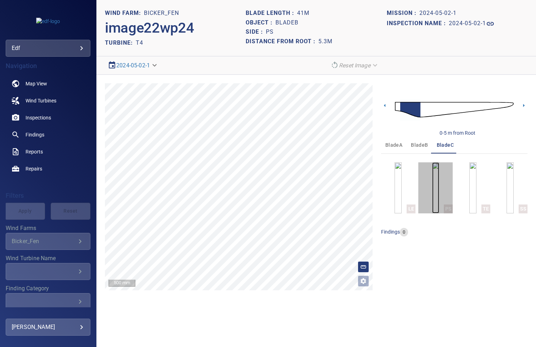
click at [439, 169] on img "button" at bounding box center [435, 187] width 7 height 51
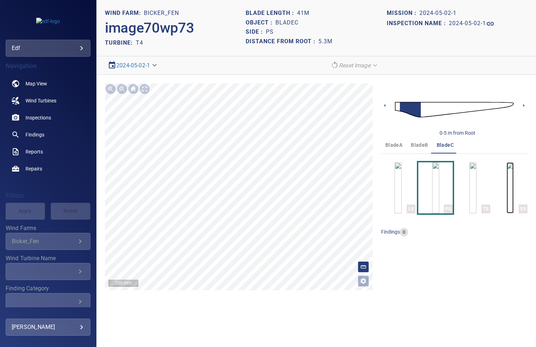
click at [507, 185] on img "button" at bounding box center [510, 187] width 7 height 51
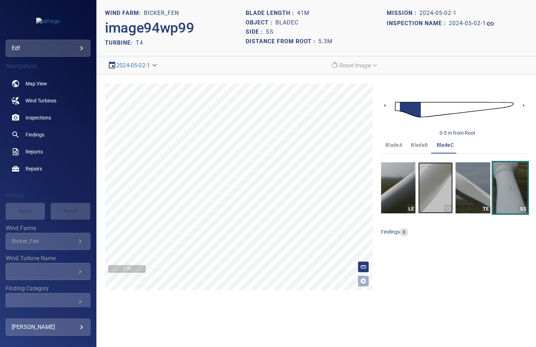
click at [430, 180] on img "button" at bounding box center [436, 187] width 34 height 51
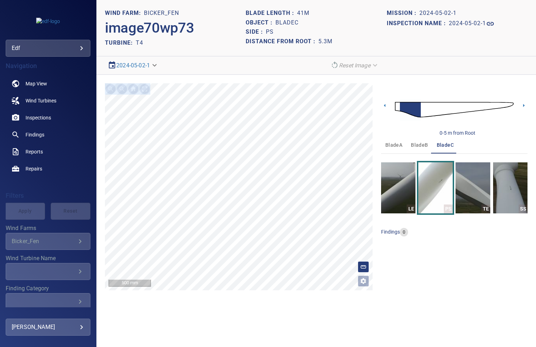
click at [305, 284] on div "**********" at bounding box center [316, 187] width 440 height 224
click at [384, 106] on icon at bounding box center [384, 105] width 1 height 3
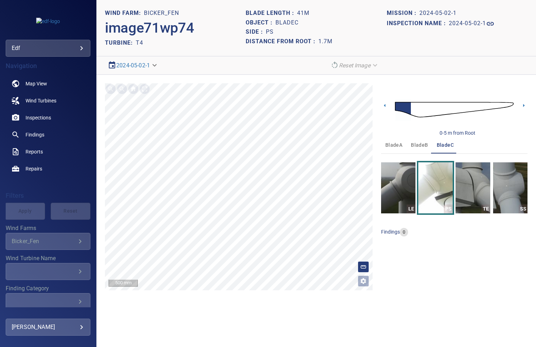
click at [288, 22] on h1 "bladeC" at bounding box center [287, 23] width 23 height 7
copy h1 "bladeC"
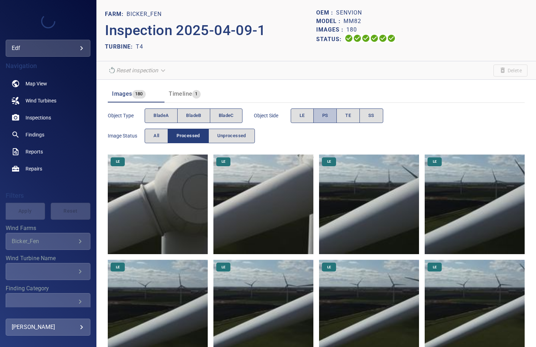
click at [325, 114] on span "PS" at bounding box center [325, 116] width 6 height 8
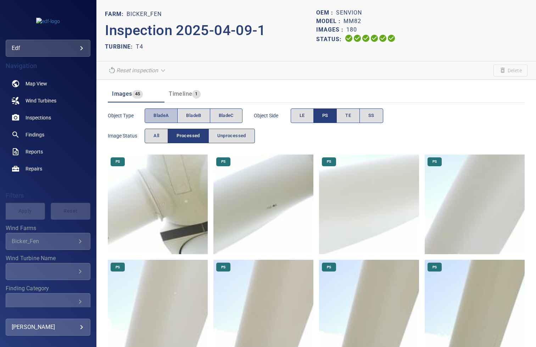
click at [164, 113] on span "bladeA" at bounding box center [161, 116] width 15 height 8
click at [162, 195] on img at bounding box center [158, 205] width 100 height 100
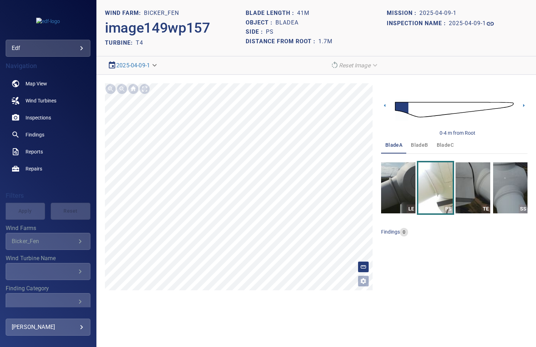
click at [285, 22] on h1 "bladeA" at bounding box center [287, 23] width 23 height 7
copy h1 "bladeA"
click at [505, 184] on img "button" at bounding box center [510, 187] width 34 height 51
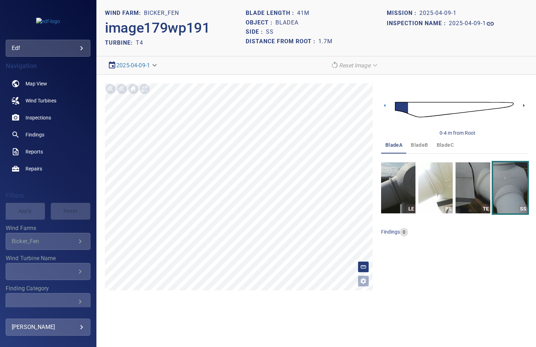
click at [522, 104] on icon at bounding box center [523, 105] width 7 height 7
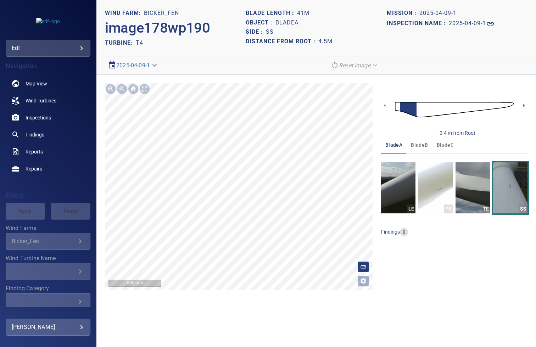
click at [421, 143] on span "bladeB" at bounding box center [419, 145] width 17 height 9
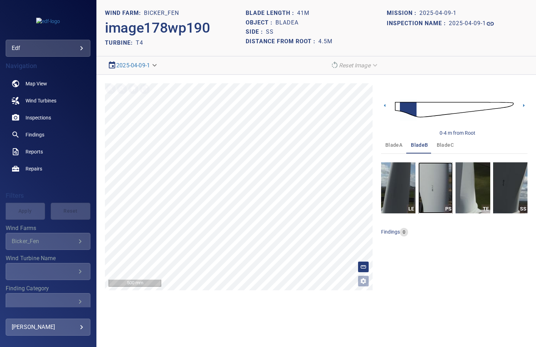
click at [441, 185] on img "button" at bounding box center [436, 187] width 34 height 51
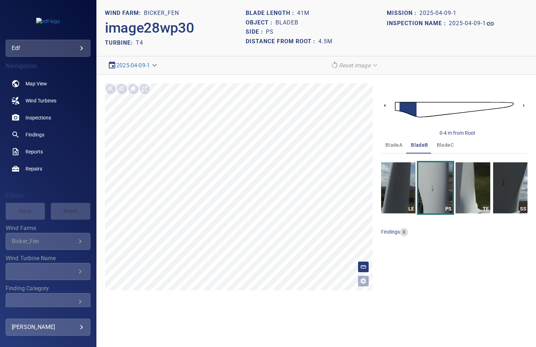
click at [384, 103] on icon at bounding box center [384, 105] width 7 height 7
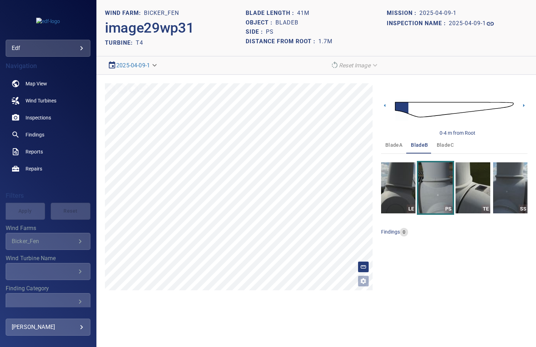
click at [288, 18] on div "Object : bladeB" at bounding box center [316, 23] width 141 height 10
copy h1 "bladeB"
click at [447, 147] on span "bladeC" at bounding box center [445, 145] width 17 height 9
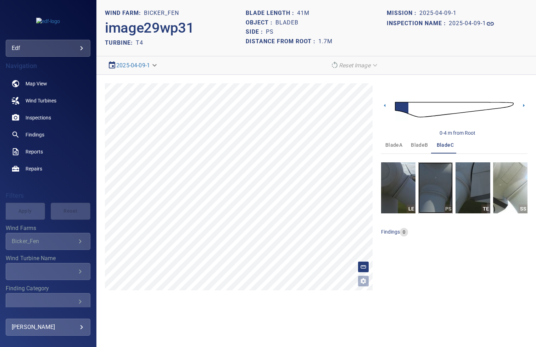
click at [439, 183] on img "button" at bounding box center [436, 187] width 34 height 51
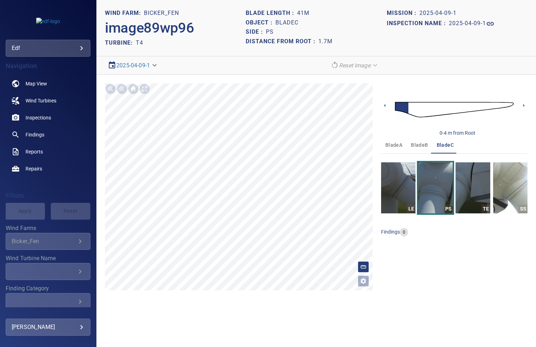
click at [287, 24] on h1 "bladeC" at bounding box center [287, 23] width 23 height 7
click at [287, 22] on h1 "bladeC" at bounding box center [287, 23] width 23 height 7
click at [288, 21] on h1 "bladeC" at bounding box center [287, 23] width 23 height 7
click at [289, 21] on h1 "bladeC" at bounding box center [287, 23] width 23 height 7
copy h1 "bladeC"
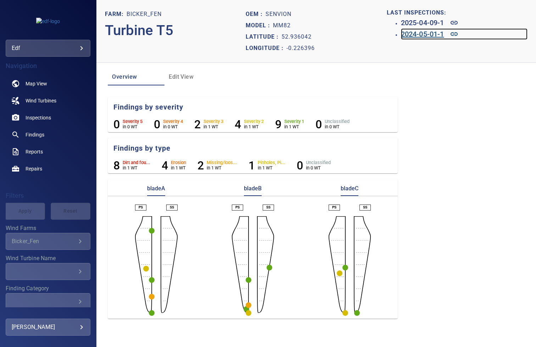
click at [430, 35] on h6 "2024-05-01-1" at bounding box center [422, 33] width 43 height 11
click at [408, 24] on h6 "2025-04-09-1" at bounding box center [422, 22] width 43 height 11
click at [432, 20] on h6 "2025-04-09-1" at bounding box center [422, 22] width 43 height 11
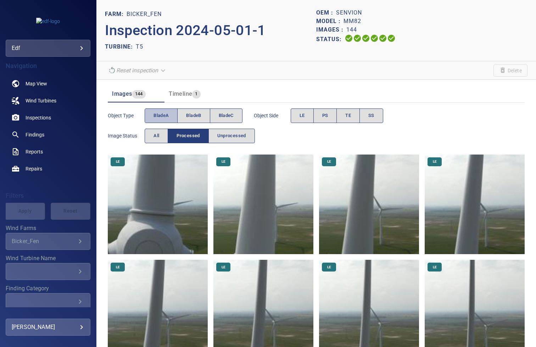
click at [156, 115] on span "bladeA" at bounding box center [161, 116] width 15 height 8
click at [326, 112] on span "PS" at bounding box center [325, 116] width 6 height 8
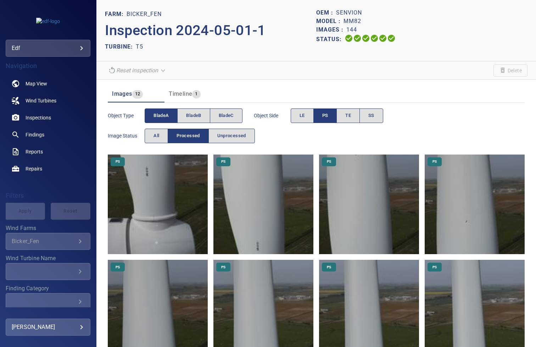
click at [153, 194] on img at bounding box center [158, 205] width 100 height 100
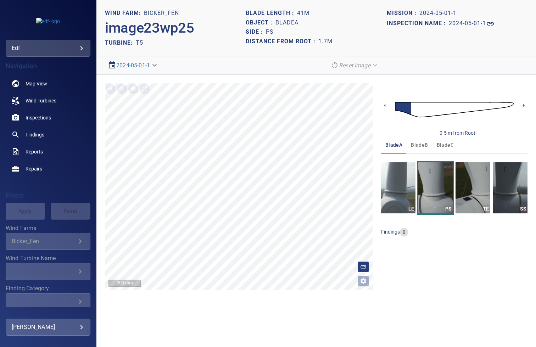
click at [284, 24] on h1 "bladeA" at bounding box center [287, 23] width 23 height 7
copy h1 "bladeA"
click at [418, 142] on span "bladeB" at bounding box center [419, 145] width 17 height 9
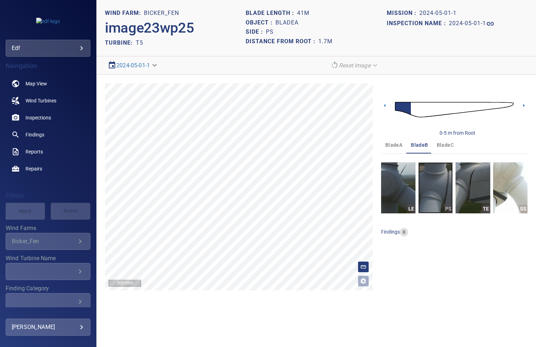
click at [435, 172] on img "button" at bounding box center [436, 187] width 34 height 51
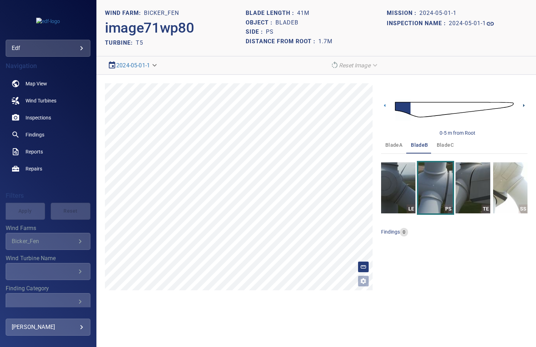
click at [522, 105] on icon at bounding box center [523, 105] width 7 height 7
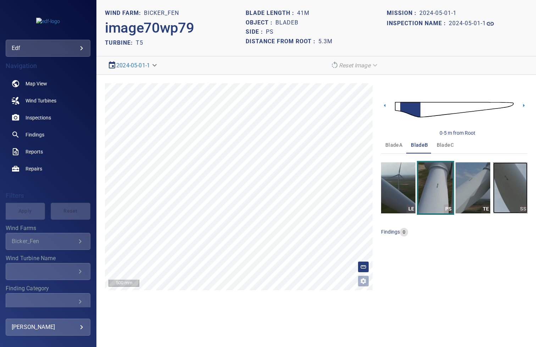
click at [513, 180] on img "button" at bounding box center [510, 187] width 34 height 51
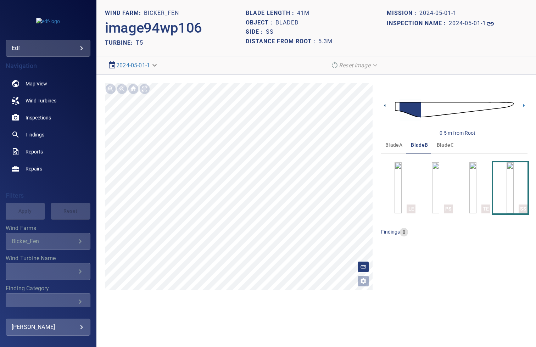
click at [386, 105] on icon at bounding box center [384, 105] width 7 height 7
click at [432, 187] on img "button" at bounding box center [435, 187] width 7 height 51
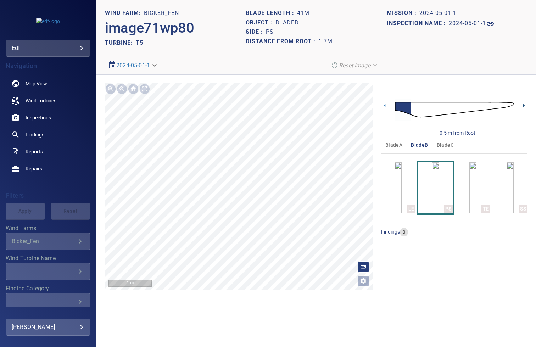
click at [524, 103] on icon at bounding box center [523, 105] width 7 height 7
click at [288, 22] on h1 "bladeB" at bounding box center [287, 23] width 23 height 7
click at [289, 21] on h1 "bladeB" at bounding box center [287, 23] width 23 height 7
copy h1 "d"
click at [286, 25] on h1 "bladeB" at bounding box center [287, 23] width 23 height 7
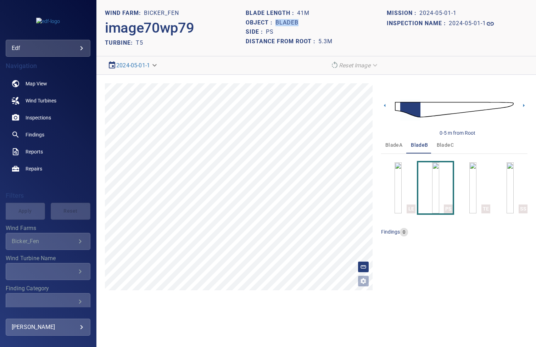
click at [286, 25] on h1 "bladeB" at bounding box center [287, 23] width 23 height 7
click at [437, 144] on span "bladeC" at bounding box center [445, 145] width 17 height 9
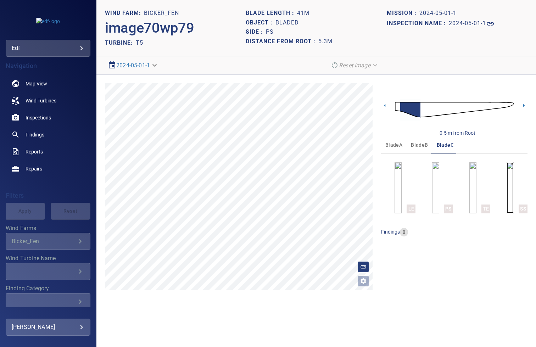
click at [507, 175] on img "button" at bounding box center [510, 187] width 7 height 51
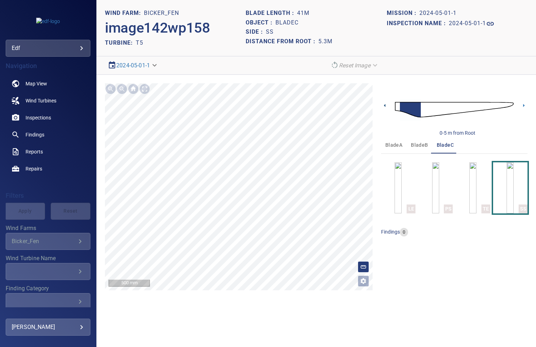
click at [386, 104] on icon at bounding box center [384, 105] width 7 height 7
click at [525, 106] on icon at bounding box center [523, 105] width 7 height 7
click at [288, 25] on h1 "bladeC" at bounding box center [287, 23] width 23 height 7
click at [289, 24] on h1 "bladeC" at bounding box center [287, 23] width 23 height 7
copy h1 "bladeC"
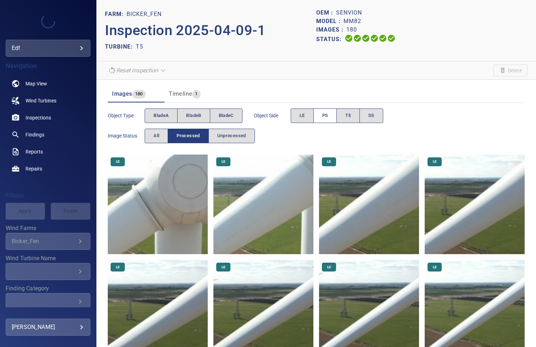
click at [323, 112] on span "PS" at bounding box center [325, 116] width 6 height 8
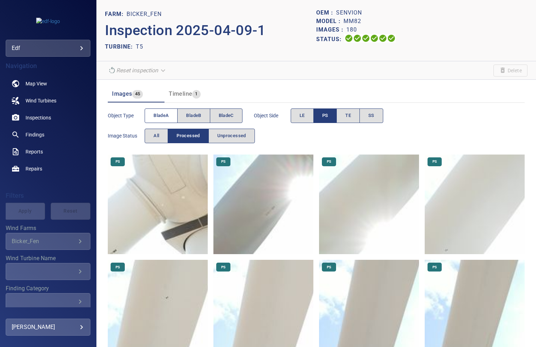
click at [157, 116] on span "bladeA" at bounding box center [161, 116] width 15 height 8
click at [166, 197] on img at bounding box center [158, 205] width 100 height 100
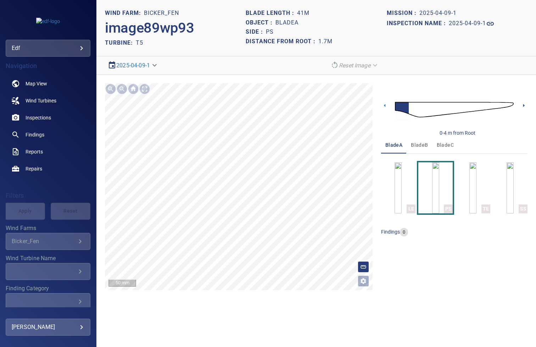
click at [525, 105] on icon at bounding box center [524, 105] width 1 height 3
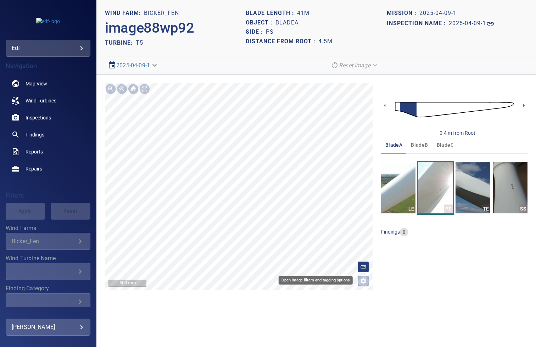
click at [366, 282] on button "Open image filters and tagging options" at bounding box center [363, 281] width 11 height 11
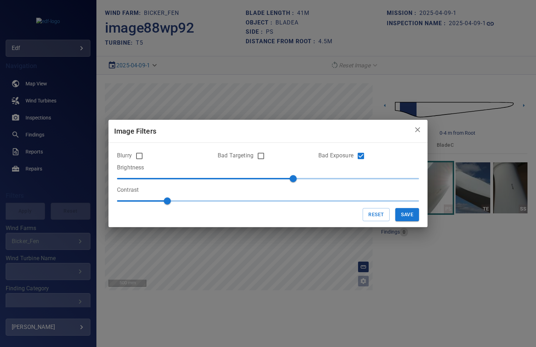
click at [417, 126] on icon "close" at bounding box center [418, 130] width 9 height 9
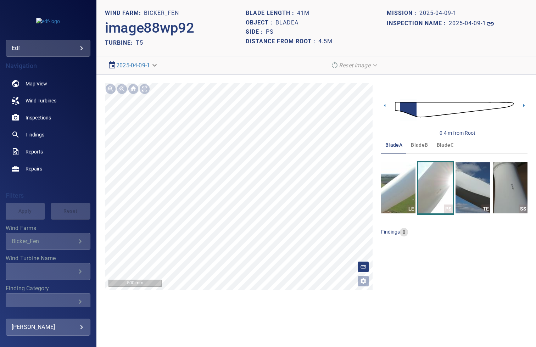
click at [289, 26] on div "Object : bladeA" at bounding box center [316, 23] width 141 height 10
click at [288, 24] on h1 "bladeA" at bounding box center [287, 23] width 23 height 7
copy h1 "bladeA"
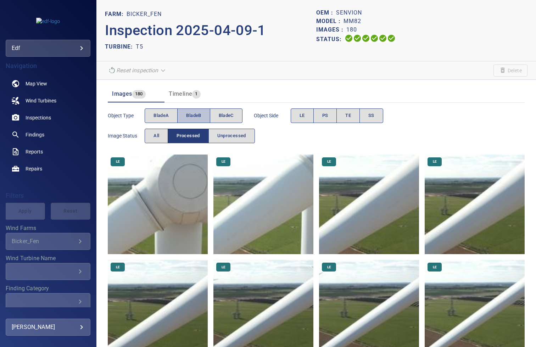
click at [196, 116] on span "bladeB" at bounding box center [193, 116] width 15 height 8
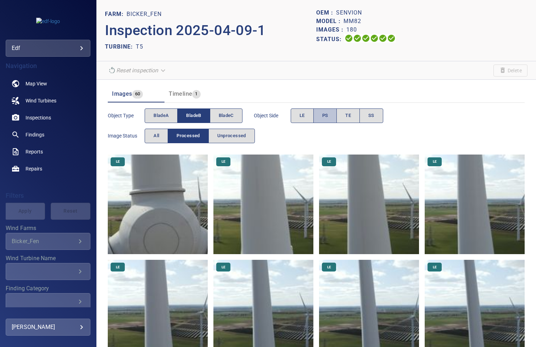
click at [325, 113] on span "PS" at bounding box center [325, 116] width 6 height 8
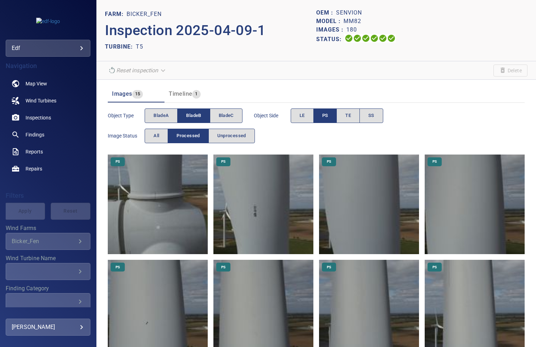
click at [162, 188] on img at bounding box center [158, 205] width 100 height 100
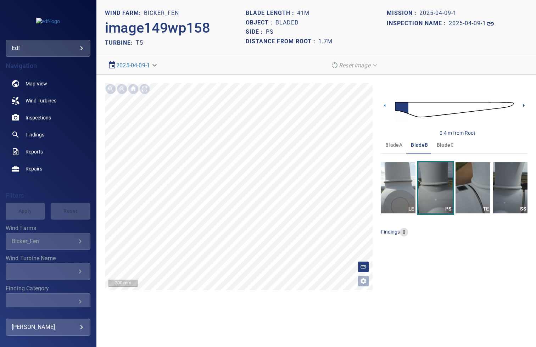
click at [522, 105] on icon at bounding box center [523, 105] width 7 height 7
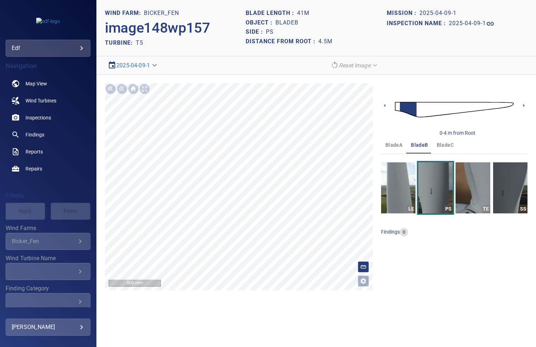
click at [288, 21] on h1 "bladeB" at bounding box center [287, 23] width 23 height 7
copy h1 "bladeB"
click at [278, 0] on html "**********" at bounding box center [268, 173] width 536 height 347
click at [384, 108] on icon at bounding box center [384, 105] width 7 height 7
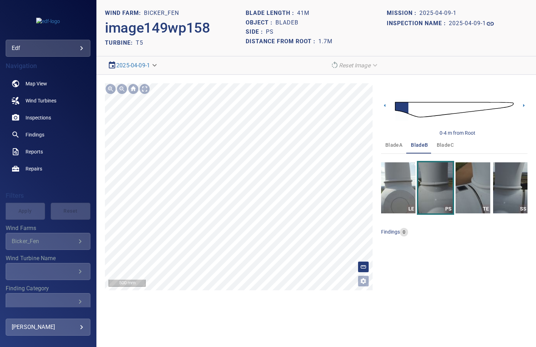
click at [281, 305] on section "**********" at bounding box center [316, 173] width 440 height 347
click at [358, 278] on button "Open image filters and tagging options" at bounding box center [363, 281] width 11 height 11
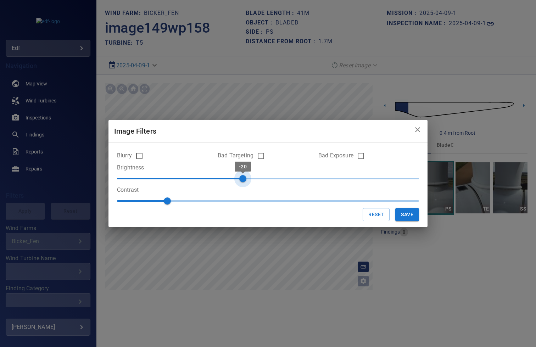
type input "***"
drag, startPoint x: 338, startPoint y: 174, endPoint x: 251, endPoint y: 171, distance: 86.9
click at [252, 175] on span "-10" at bounding box center [255, 178] width 7 height 7
click at [418, 132] on icon "close" at bounding box center [418, 130] width 9 height 9
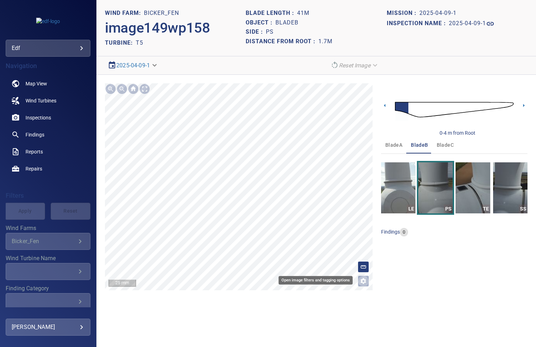
click at [367, 282] on button "Open image filters and tagging options" at bounding box center [363, 281] width 11 height 11
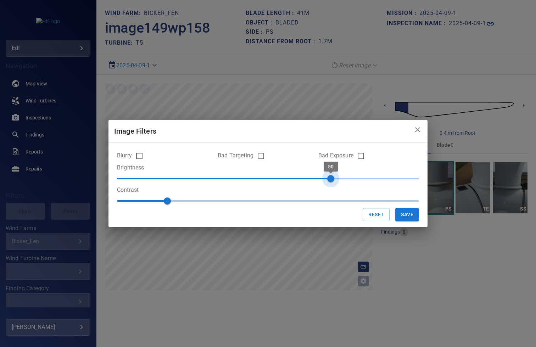
type input "**"
drag, startPoint x: 269, startPoint y: 180, endPoint x: 338, endPoint y: 178, distance: 68.5
click at [338, 178] on span "60" at bounding box center [268, 178] width 302 height 11
click at [410, 217] on button "Save" at bounding box center [407, 214] width 24 height 13
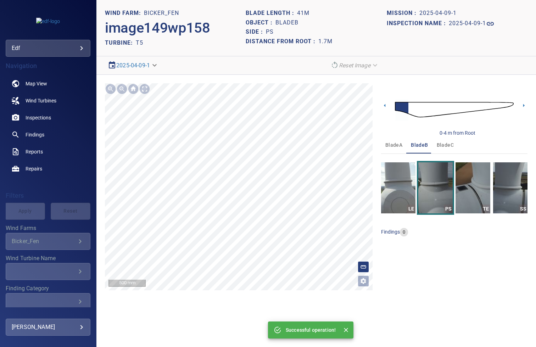
click at [445, 143] on span "bladeC" at bounding box center [445, 145] width 17 height 9
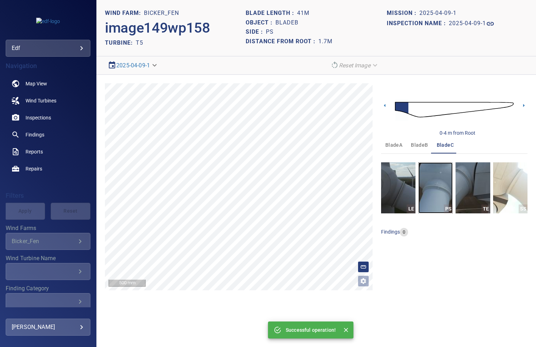
click at [431, 187] on img "button" at bounding box center [436, 187] width 34 height 51
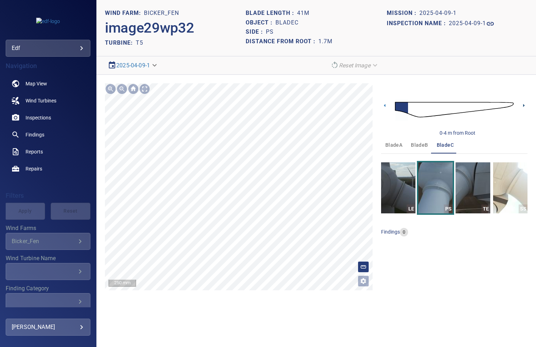
click at [525, 103] on icon at bounding box center [523, 105] width 7 height 7
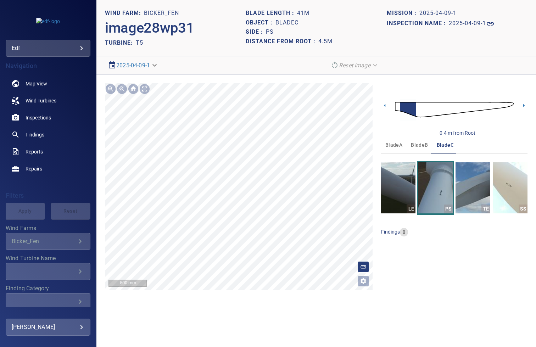
click at [282, 24] on h1 "bladeC" at bounding box center [287, 23] width 23 height 7
copy h1 "bladeC"
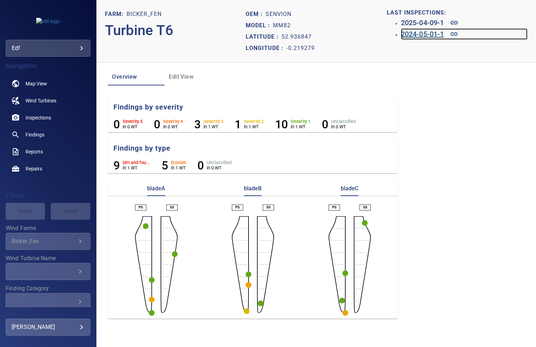
click at [413, 35] on h6 "2024-05-01-1" at bounding box center [422, 33] width 43 height 11
click at [414, 24] on h6 "2025-04-09-1" at bounding box center [422, 22] width 43 height 11
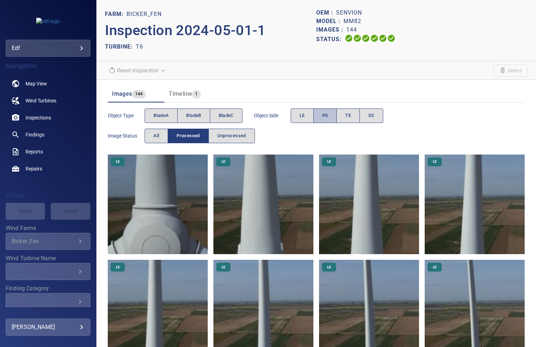
click at [324, 115] on span "PS" at bounding box center [325, 116] width 6 height 8
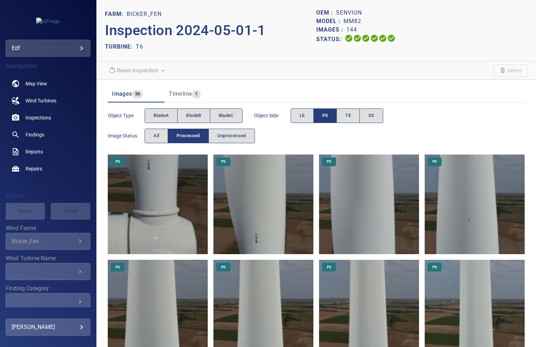
click at [166, 184] on img at bounding box center [158, 205] width 100 height 100
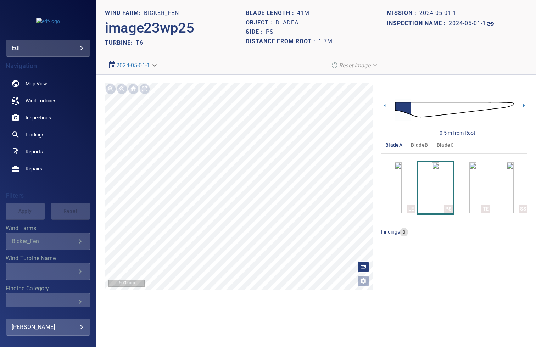
click at [287, 25] on h1 "bladeA" at bounding box center [287, 23] width 23 height 7
copy h1 "bladeA"
click at [419, 146] on span "bladeB" at bounding box center [419, 145] width 17 height 9
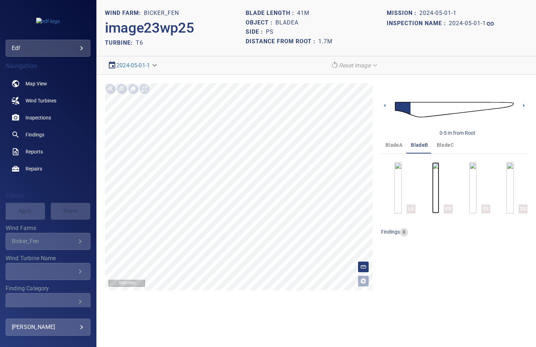
click at [436, 188] on img "button" at bounding box center [435, 187] width 7 height 51
click at [522, 105] on icon at bounding box center [523, 105] width 7 height 7
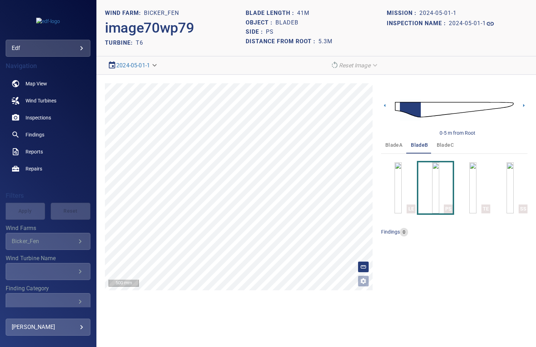
click at [287, 23] on h1 "bladeB" at bounding box center [287, 23] width 23 height 7
copy h1 "bladeB"
click at [444, 146] on span "bladeC" at bounding box center [445, 145] width 17 height 9
click at [383, 103] on icon at bounding box center [384, 105] width 7 height 7
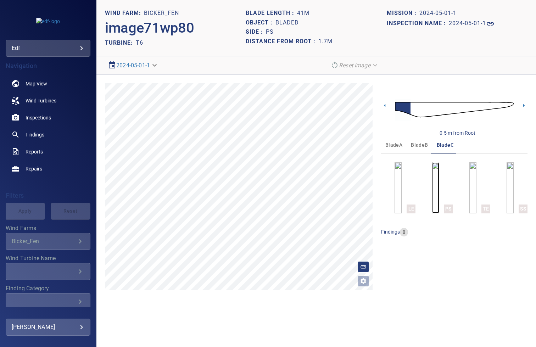
click at [438, 180] on img "button" at bounding box center [435, 187] width 7 height 51
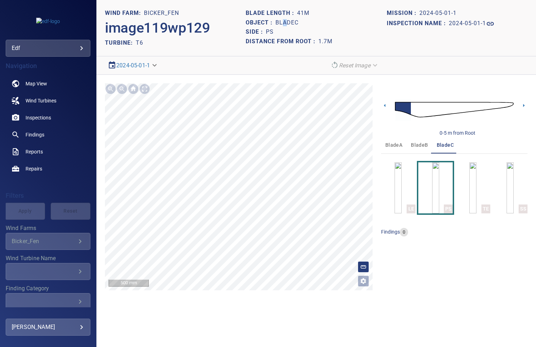
click at [285, 23] on h1 "bladeC" at bounding box center [287, 23] width 23 height 7
click at [287, 20] on h1 "bladeC" at bounding box center [287, 23] width 23 height 7
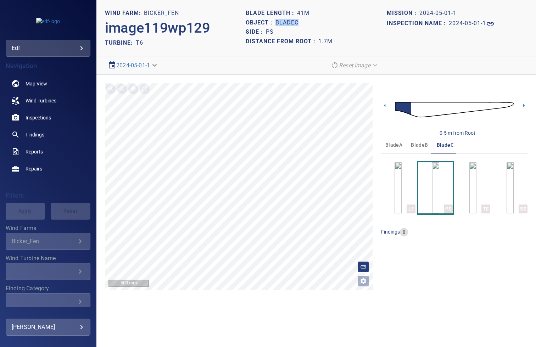
click at [287, 20] on h1 "bladeC" at bounding box center [287, 23] width 23 height 7
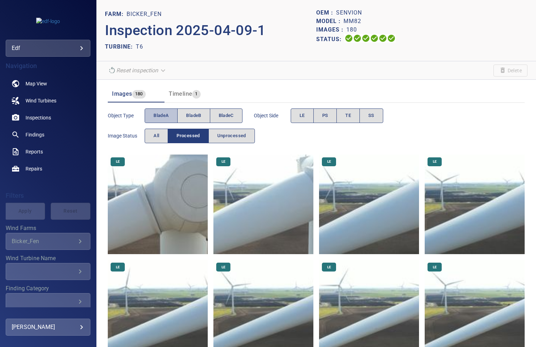
click at [159, 119] on span "bladeA" at bounding box center [161, 116] width 15 height 8
click at [330, 110] on button "PS" at bounding box center [326, 116] width 24 height 15
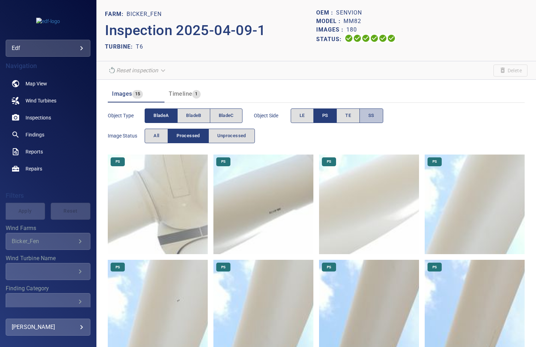
click at [371, 112] on span "SS" at bounding box center [372, 116] width 6 height 8
click at [323, 116] on span "PS" at bounding box center [325, 116] width 6 height 8
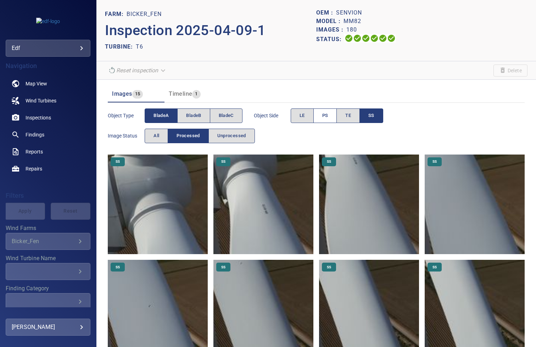
click at [323, 114] on span "PS" at bounding box center [325, 116] width 6 height 8
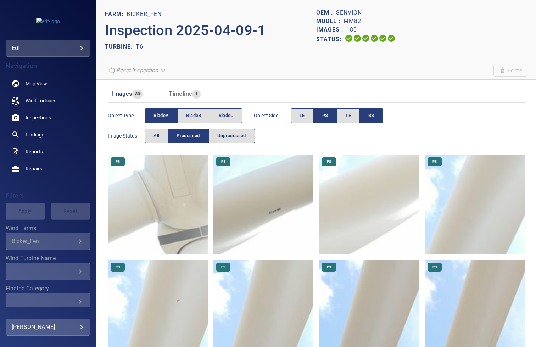
click at [369, 110] on button "SS" at bounding box center [372, 116] width 24 height 15
click at [273, 206] on img at bounding box center [264, 205] width 100 height 100
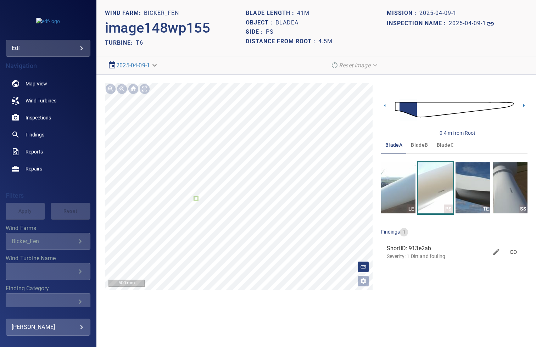
click at [290, 21] on h1 "bladeA" at bounding box center [287, 23] width 23 height 7
copy h1 "bladeA"
click at [421, 146] on span "bladeB" at bounding box center [419, 145] width 17 height 9
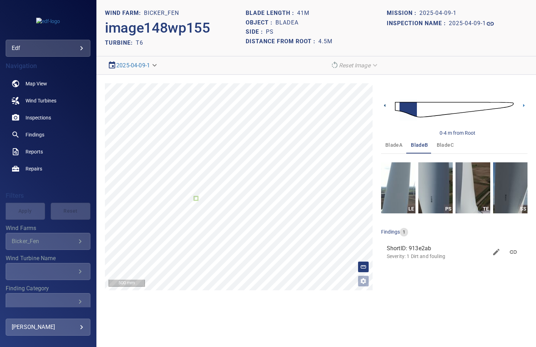
click at [385, 104] on icon at bounding box center [384, 105] width 7 height 7
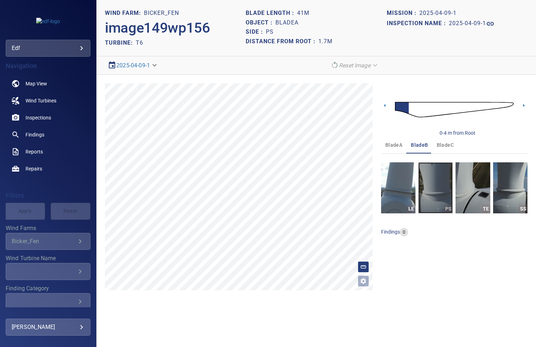
click at [437, 180] on img "button" at bounding box center [436, 187] width 34 height 51
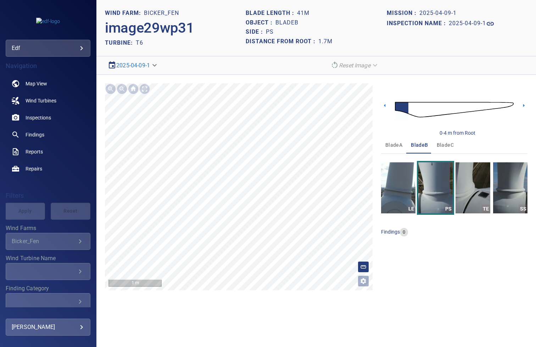
click at [286, 22] on h1 "bladeB" at bounding box center [287, 23] width 23 height 7
copy h1 "bladeB"
click at [443, 146] on span "bladeC" at bounding box center [445, 145] width 17 height 9
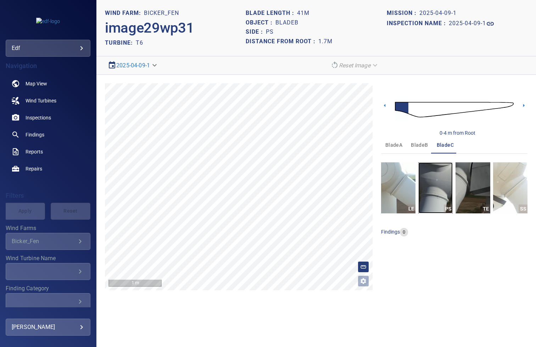
click at [436, 191] on img "button" at bounding box center [436, 187] width 34 height 51
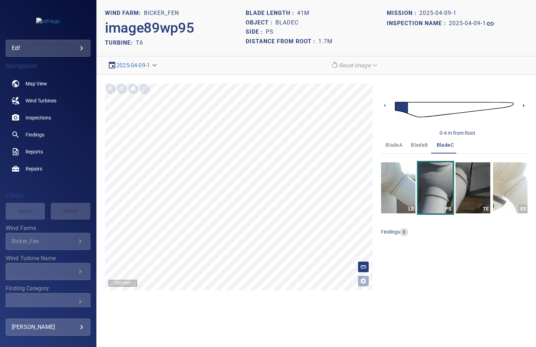
click at [522, 108] on icon at bounding box center [523, 105] width 7 height 7
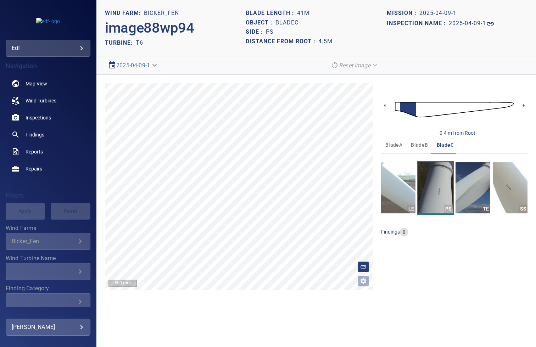
click at [383, 106] on icon at bounding box center [384, 105] width 7 height 7
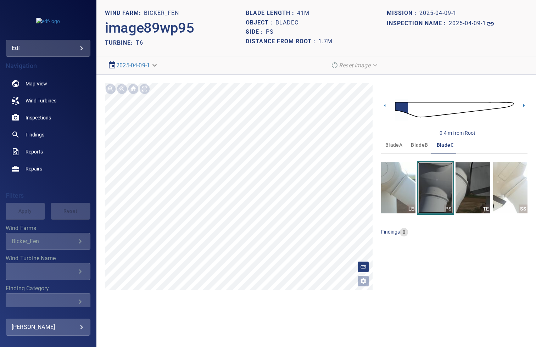
click at [433, 186] on img "button" at bounding box center [436, 187] width 34 height 51
click at [283, 21] on h1 "bladeC" at bounding box center [287, 23] width 23 height 7
copy h1 "bladeC"
click at [525, 106] on icon at bounding box center [523, 105] width 7 height 7
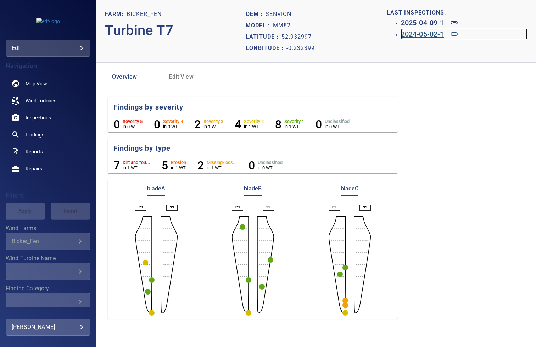
click at [412, 34] on h6 "2024-05-02-1" at bounding box center [422, 33] width 43 height 11
click at [413, 25] on h6 "2025-04-09-1" at bounding box center [422, 22] width 43 height 11
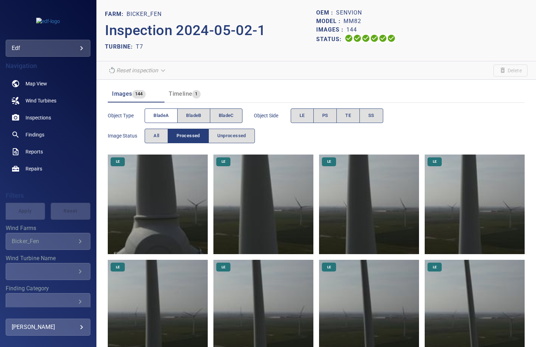
click at [158, 114] on span "bladeA" at bounding box center [161, 116] width 15 height 8
click at [322, 116] on span "PS" at bounding box center [325, 116] width 6 height 8
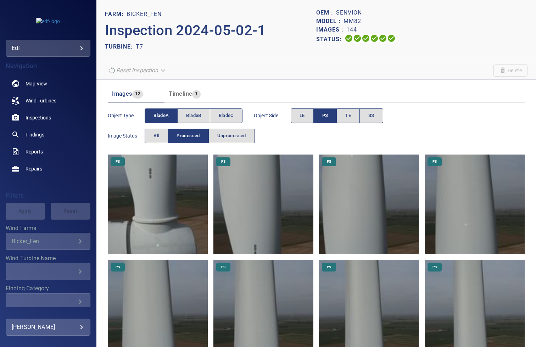
click at [162, 200] on img at bounding box center [158, 205] width 100 height 100
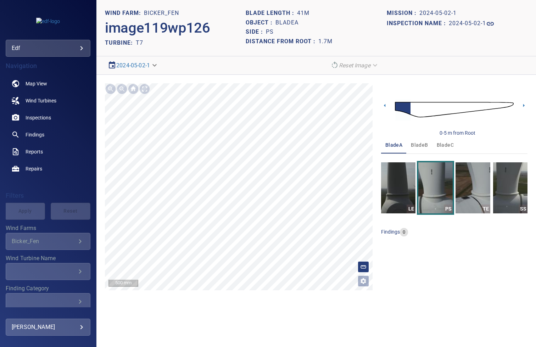
click at [285, 20] on h1 "bladeA" at bounding box center [287, 23] width 23 height 7
copy h1 "bladeA"
click at [420, 146] on span "bladeB" at bounding box center [419, 145] width 17 height 9
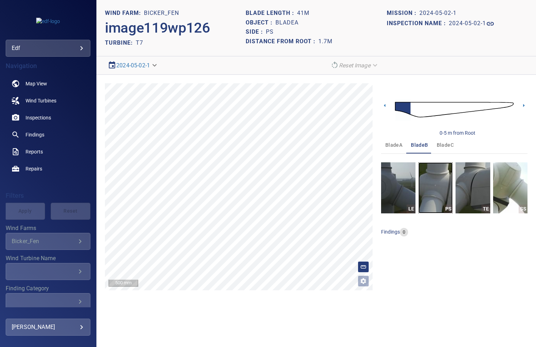
click at [435, 190] on img "button" at bounding box center [436, 187] width 34 height 51
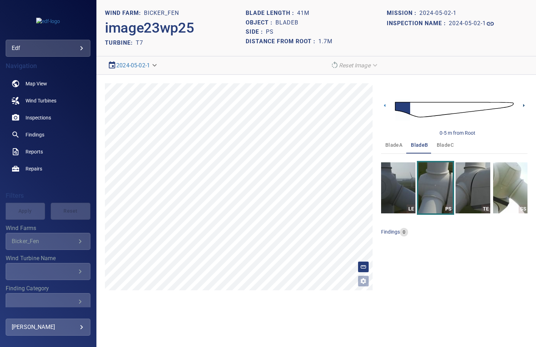
click at [525, 104] on icon at bounding box center [523, 105] width 7 height 7
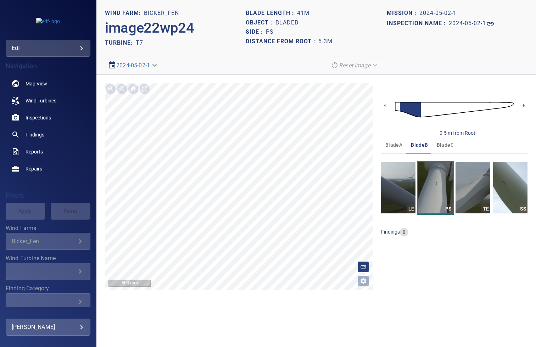
click at [285, 24] on h1 "bladeB" at bounding box center [287, 23] width 23 height 7
click at [287, 24] on h1 "bladeB" at bounding box center [287, 23] width 23 height 7
copy h1 "bladeB"
click at [443, 146] on span "bladeC" at bounding box center [445, 145] width 17 height 9
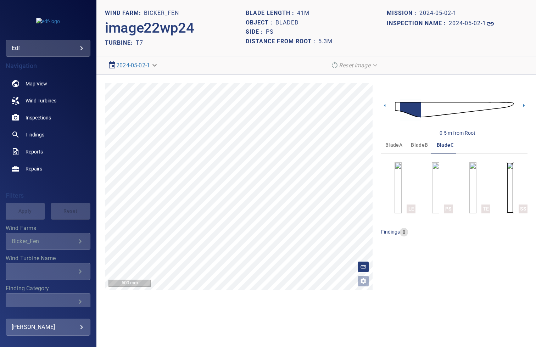
click at [507, 171] on img "button" at bounding box center [510, 187] width 7 height 51
click at [382, 103] on icon at bounding box center [384, 105] width 7 height 7
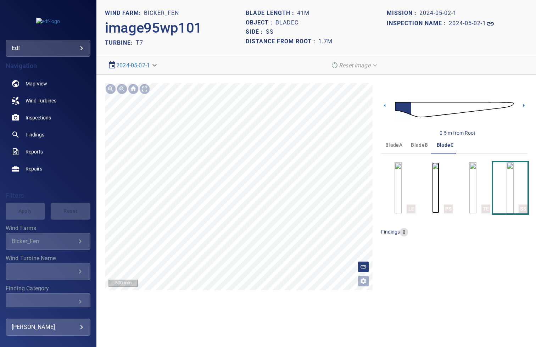
click at [433, 187] on img "button" at bounding box center [435, 187] width 7 height 51
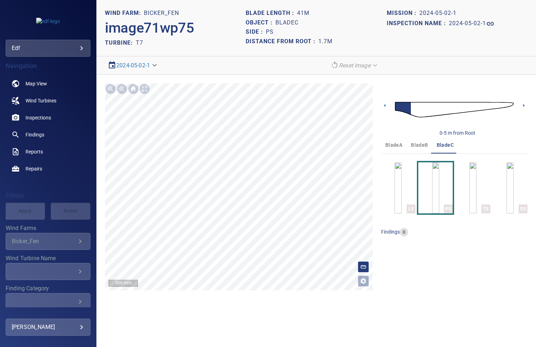
click at [292, 21] on h1 "bladeC" at bounding box center [287, 23] width 23 height 7
click at [291, 20] on h1 "bladeC" at bounding box center [287, 23] width 23 height 7
copy h1 "bladeC"
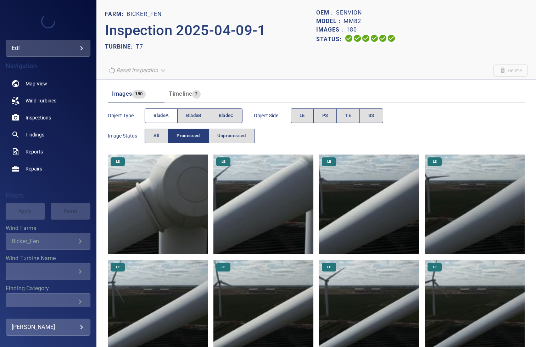
click at [167, 112] on span "bladeA" at bounding box center [161, 116] width 15 height 8
click at [329, 117] on button "PS" at bounding box center [326, 116] width 24 height 15
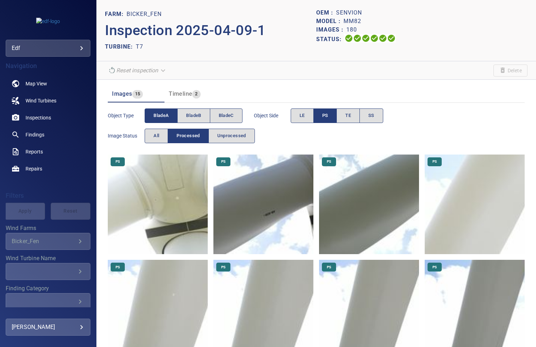
click at [160, 206] on img at bounding box center [158, 205] width 100 height 100
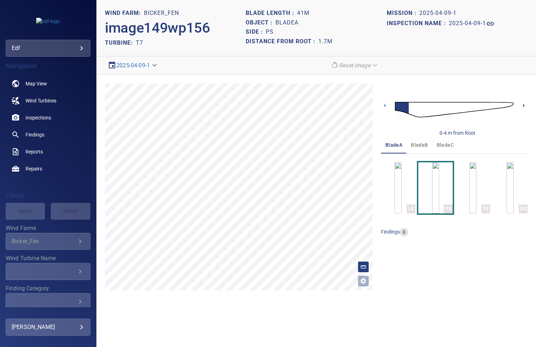
click at [525, 104] on icon at bounding box center [523, 105] width 7 height 7
click at [292, 24] on h1 "bladeA" at bounding box center [287, 23] width 23 height 7
copy h1 "bladeA"
click at [418, 142] on span "bladeB" at bounding box center [419, 145] width 17 height 9
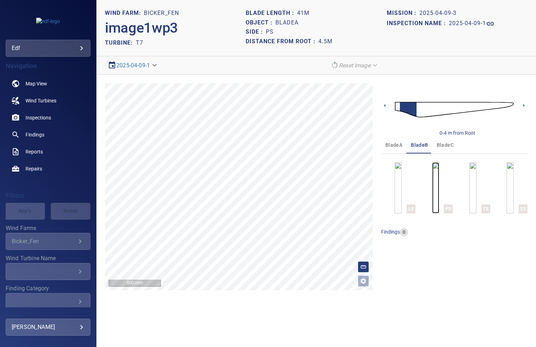
click at [432, 197] on img "button" at bounding box center [435, 187] width 7 height 51
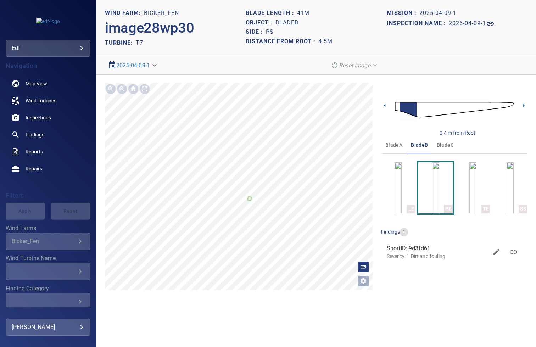
click at [386, 107] on icon at bounding box center [384, 105] width 7 height 7
click at [288, 25] on h1 "bladeB" at bounding box center [287, 23] width 23 height 7
copy h1 "bladeB"
click at [444, 147] on span "bladeC" at bounding box center [445, 145] width 17 height 9
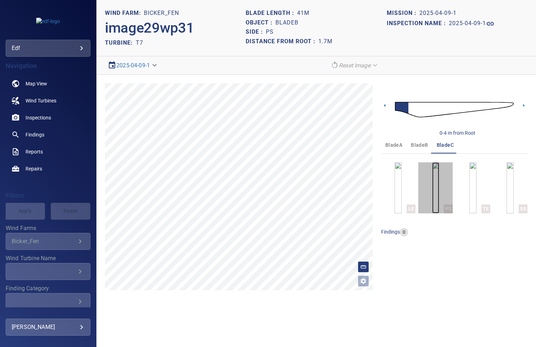
click at [439, 184] on img "button" at bounding box center [435, 187] width 7 height 51
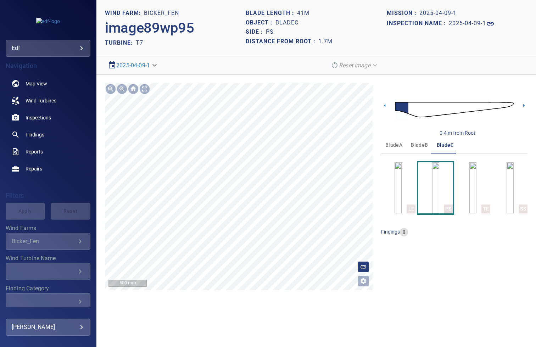
click at [284, 22] on h1 "bladeC" at bounding box center [287, 23] width 23 height 7
copy h1 "bladeC"
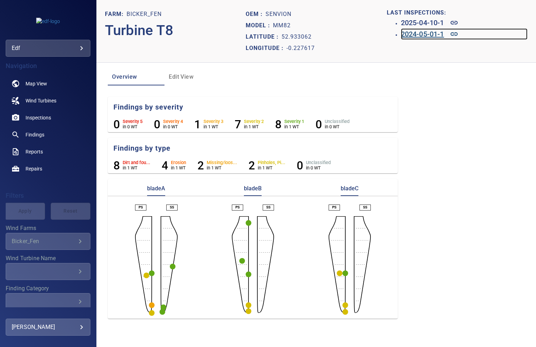
click at [431, 31] on h6 "2024-05-01-1" at bounding box center [422, 33] width 43 height 11
click at [414, 22] on h6 "2025-04-10-1" at bounding box center [422, 22] width 43 height 11
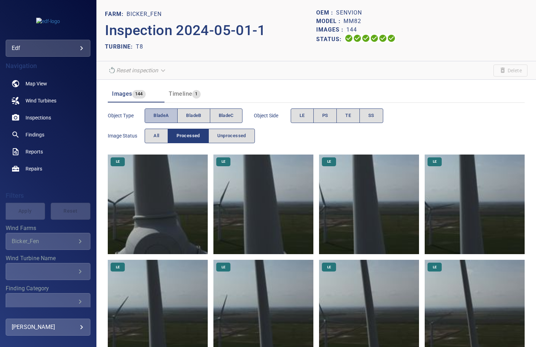
click at [161, 113] on span "bladeA" at bounding box center [161, 116] width 15 height 8
click at [326, 117] on span "PS" at bounding box center [325, 116] width 6 height 8
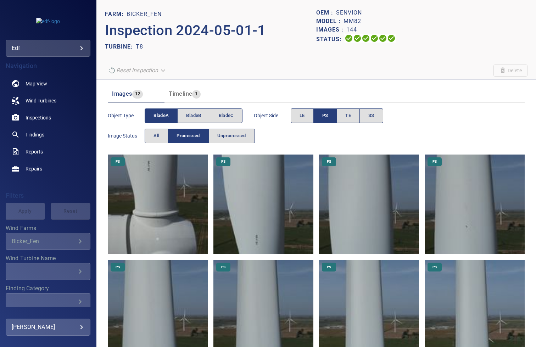
click at [166, 188] on img at bounding box center [158, 205] width 100 height 100
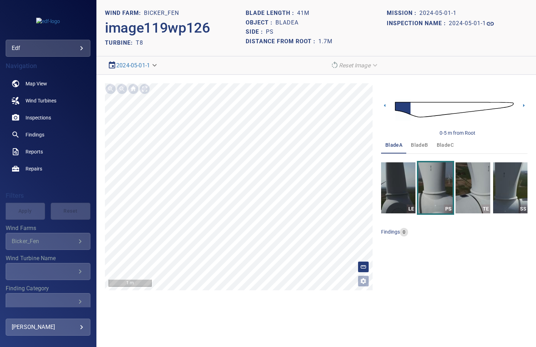
click at [290, 24] on h1 "bladeA" at bounding box center [287, 23] width 23 height 7
copy h1 "bladeA"
click at [420, 142] on span "bladeB" at bounding box center [419, 145] width 17 height 9
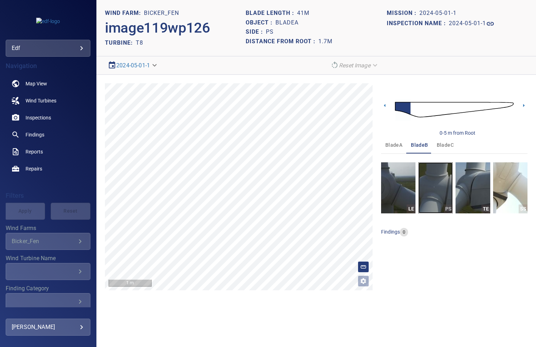
click at [438, 179] on img "button" at bounding box center [436, 187] width 34 height 51
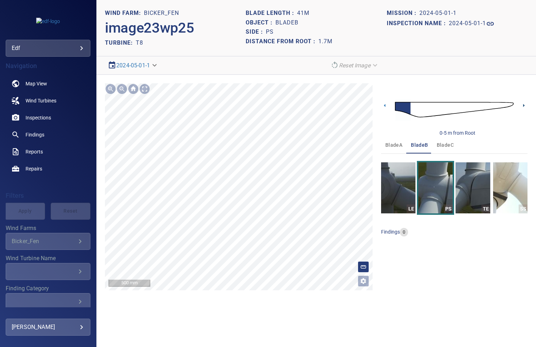
click at [524, 105] on icon at bounding box center [524, 105] width 1 height 3
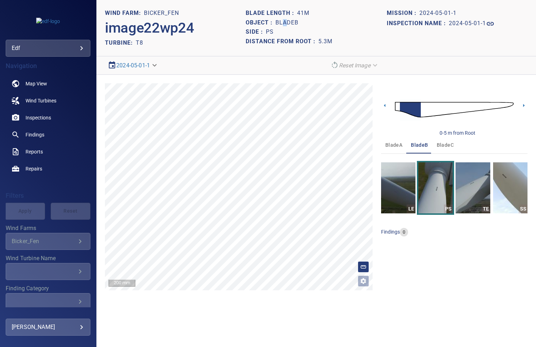
click at [285, 24] on h1 "bladeB" at bounding box center [287, 23] width 23 height 7
click at [442, 148] on span "bladeC" at bounding box center [445, 145] width 17 height 9
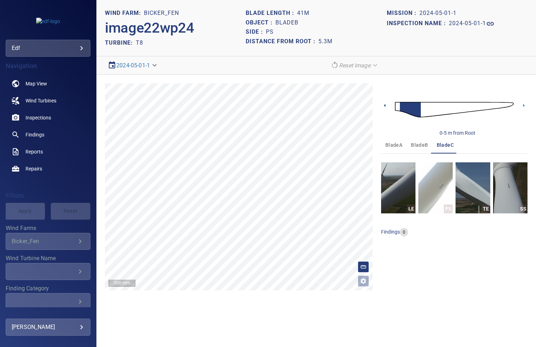
click at [384, 107] on icon at bounding box center [384, 105] width 7 height 7
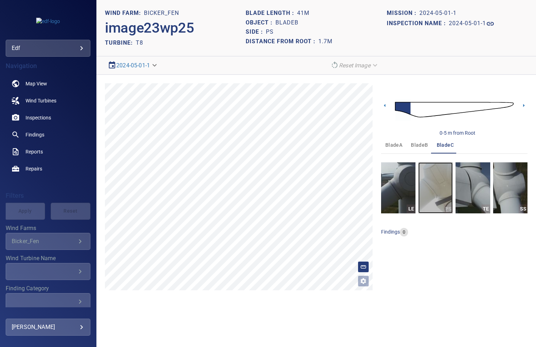
click at [436, 191] on img "button" at bounding box center [436, 187] width 34 height 51
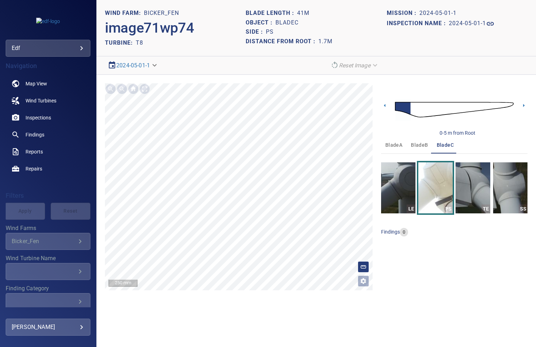
click at [286, 25] on h1 "bladeC" at bounding box center [287, 23] width 23 height 7
copy h1 "bladeC"
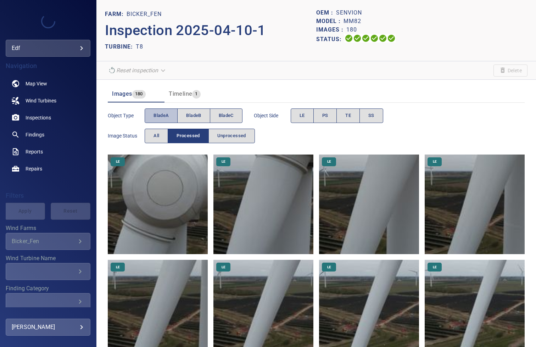
click at [165, 116] on span "bladeA" at bounding box center [161, 116] width 15 height 8
click at [324, 112] on span "PS" at bounding box center [325, 116] width 6 height 8
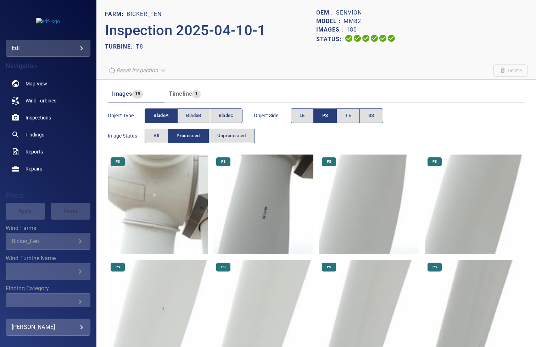
click at [165, 197] on img at bounding box center [158, 205] width 100 height 100
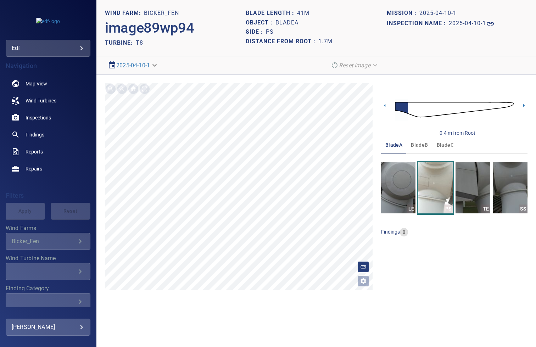
click at [291, 25] on h1 "bladeA" at bounding box center [287, 23] width 23 height 7
click at [289, 22] on h1 "bladeA" at bounding box center [287, 23] width 23 height 7
copy h1 "bladeA"
click at [524, 107] on icon at bounding box center [523, 105] width 7 height 7
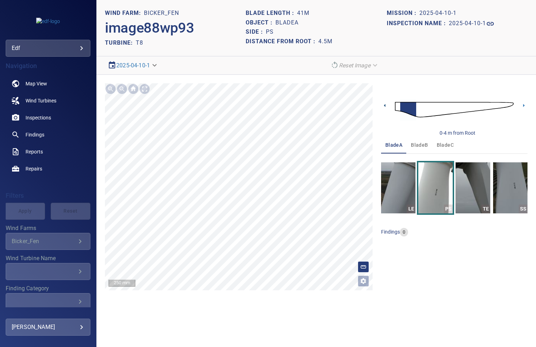
click at [385, 104] on icon at bounding box center [384, 105] width 7 height 7
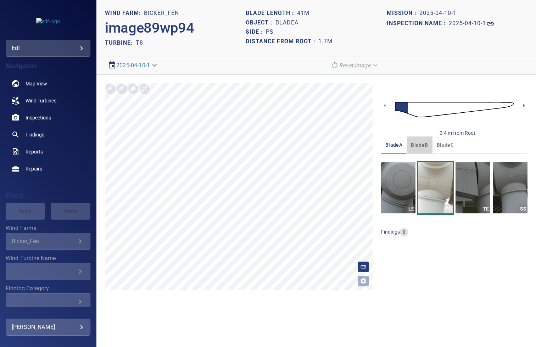
click at [417, 143] on span "bladeB" at bounding box center [419, 145] width 17 height 9
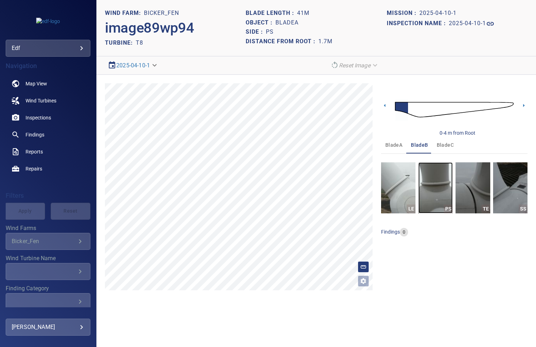
click at [439, 185] on img "button" at bounding box center [436, 187] width 34 height 51
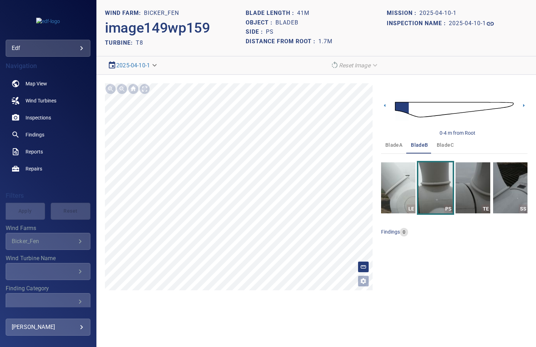
click at [286, 22] on h1 "bladeB" at bounding box center [287, 23] width 23 height 7
copy h1 "bladeB"
click at [438, 148] on span "bladeC" at bounding box center [445, 145] width 17 height 9
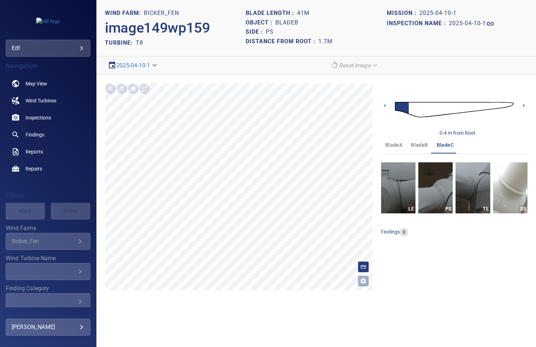
click at [439, 149] on span "bladeC" at bounding box center [445, 145] width 17 height 9
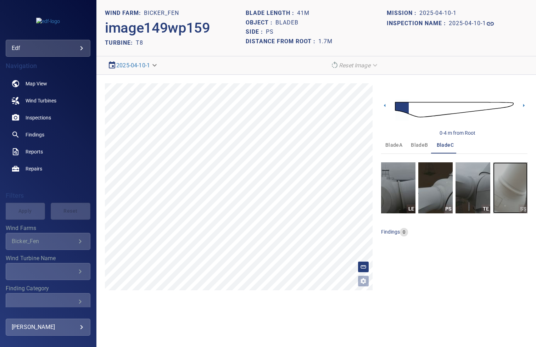
click at [515, 190] on img "button" at bounding box center [510, 187] width 34 height 51
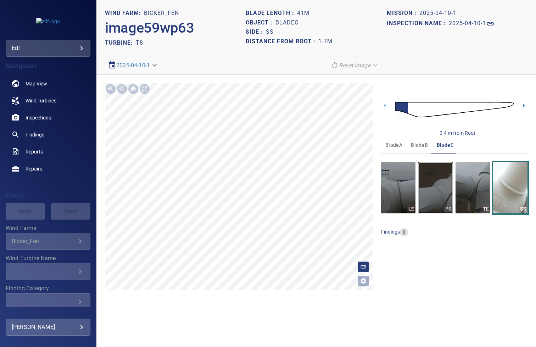
click at [428, 191] on img "button" at bounding box center [436, 187] width 34 height 51
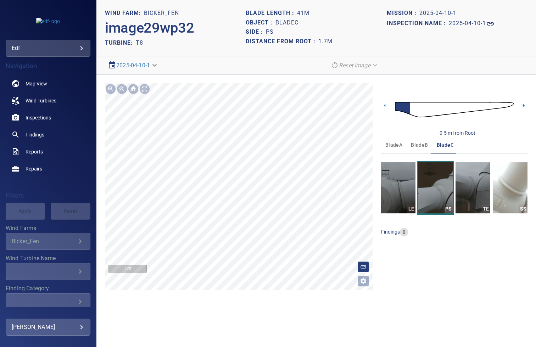
click at [290, 21] on h1 "bladeC" at bounding box center [287, 23] width 23 height 7
copy h1 "bladeC"
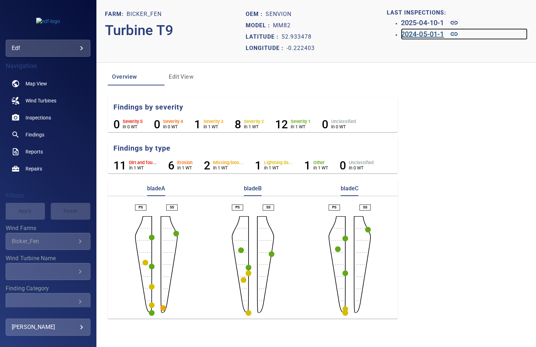
click at [426, 35] on h6 "2024-05-01-1" at bounding box center [422, 33] width 43 height 11
click at [416, 23] on h6 "2025-04-10-1" at bounding box center [422, 22] width 43 height 11
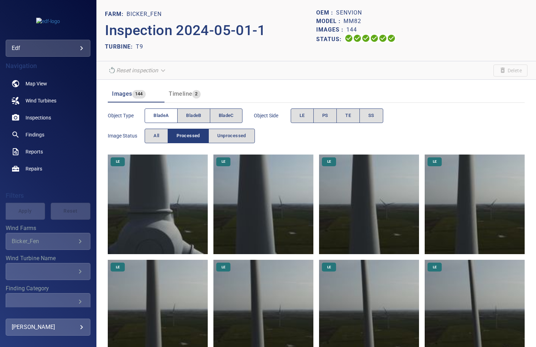
click at [157, 116] on span "bladeA" at bounding box center [161, 116] width 15 height 8
click at [326, 117] on span "PS" at bounding box center [325, 116] width 6 height 8
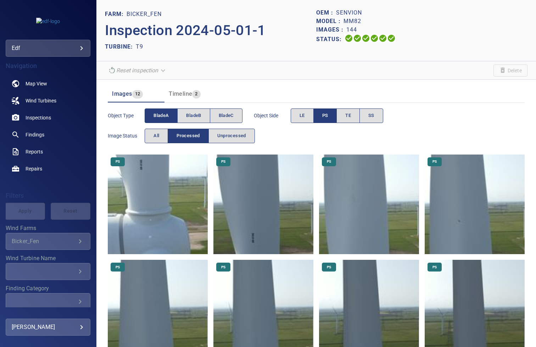
click at [153, 168] on img at bounding box center [158, 205] width 100 height 100
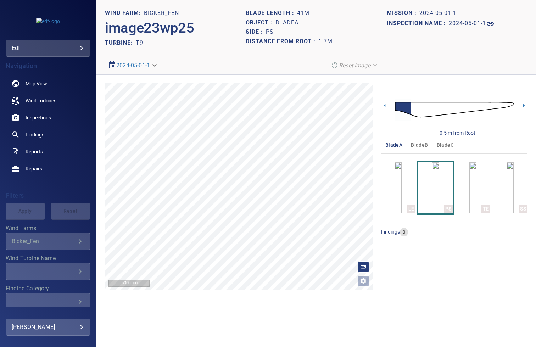
click at [287, 22] on h1 "bladeA" at bounding box center [287, 23] width 23 height 7
copy h1 "bladeA"
click at [417, 144] on span "bladeB" at bounding box center [419, 145] width 17 height 9
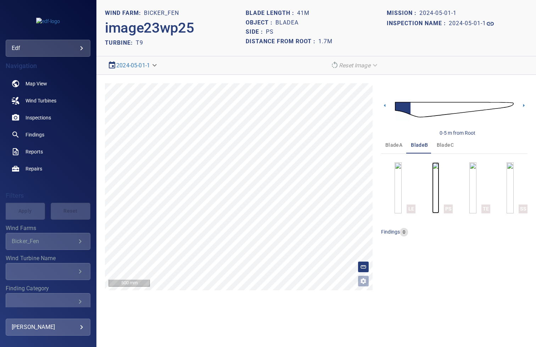
click at [438, 189] on img "button" at bounding box center [435, 187] width 7 height 51
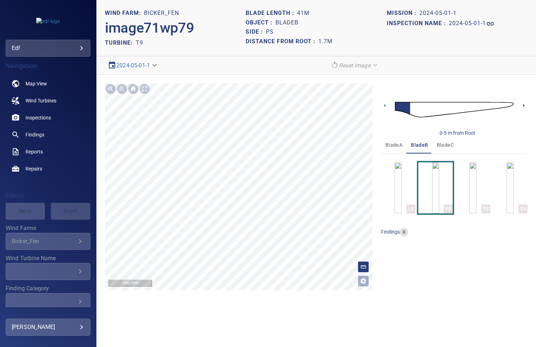
click at [521, 108] on icon at bounding box center [523, 105] width 7 height 7
click at [293, 22] on h1 "bladeB" at bounding box center [287, 23] width 23 height 7
copy h1 "bladeB"
click at [452, 146] on span "bladeC" at bounding box center [445, 145] width 17 height 9
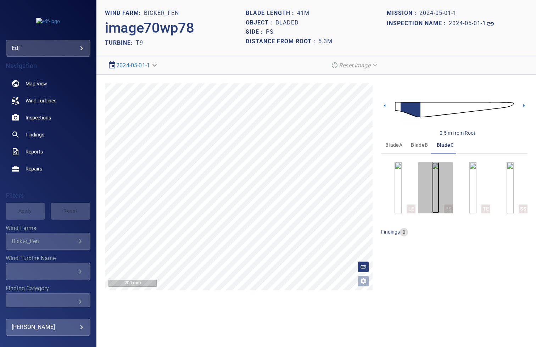
click at [432, 180] on img "button" at bounding box center [435, 187] width 7 height 51
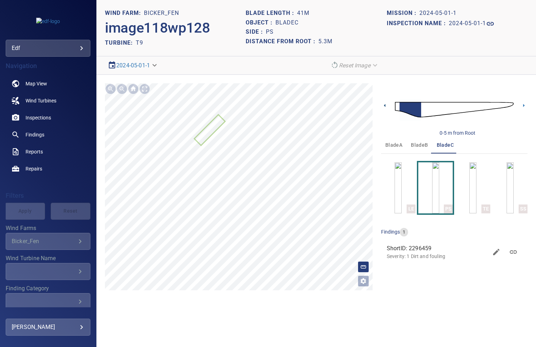
click at [384, 106] on icon at bounding box center [384, 105] width 1 height 3
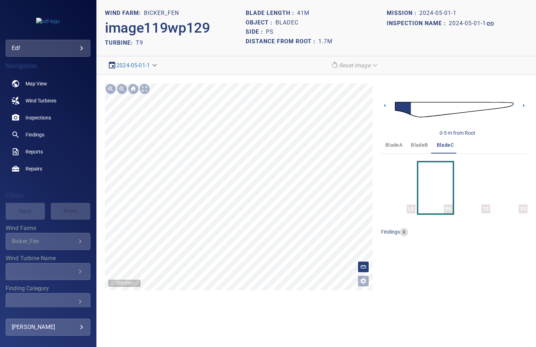
click at [126, 347] on html "**********" at bounding box center [268, 173] width 536 height 347
click at [287, 25] on h1 "bladeC" at bounding box center [287, 23] width 23 height 7
copy h1 "bladeC"
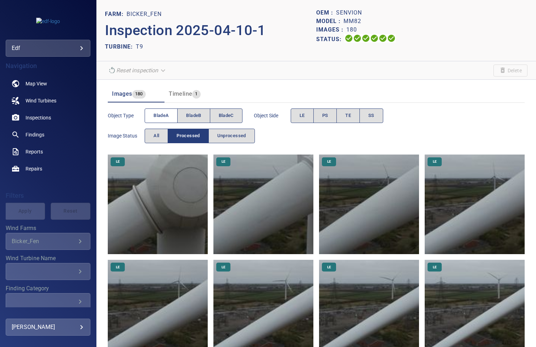
click at [169, 114] on span "bladeA" at bounding box center [161, 116] width 15 height 8
click at [321, 115] on button "PS" at bounding box center [326, 116] width 24 height 15
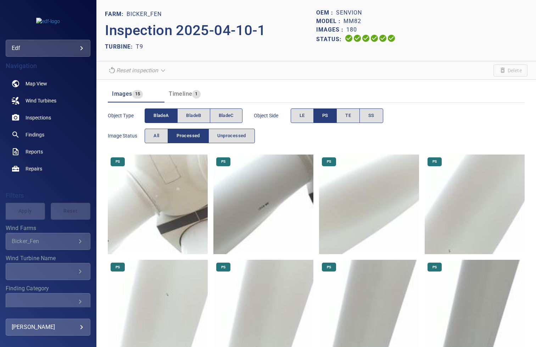
click at [148, 204] on img at bounding box center [158, 205] width 100 height 100
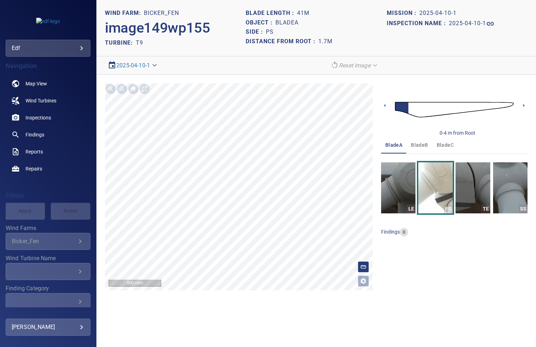
click at [290, 24] on h1 "bladeA" at bounding box center [287, 23] width 23 height 7
copy h1 "bladeA"
click at [417, 145] on span "bladeB" at bounding box center [419, 145] width 17 height 9
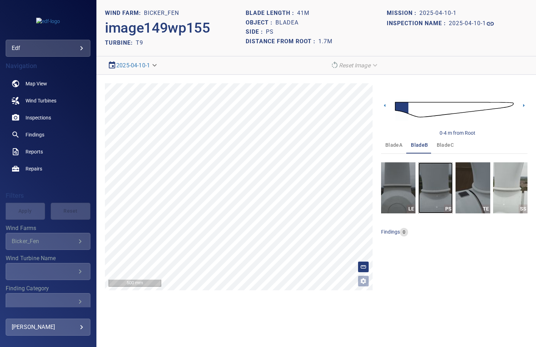
click at [440, 180] on img "button" at bounding box center [436, 187] width 34 height 51
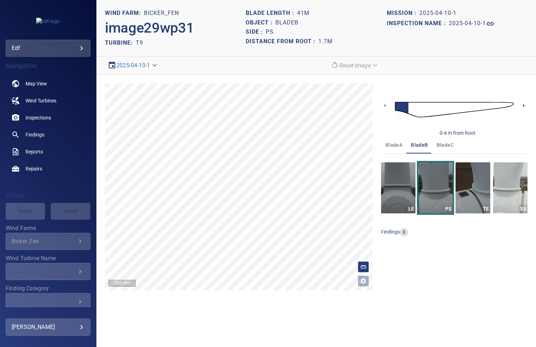
click at [524, 108] on icon at bounding box center [523, 105] width 7 height 7
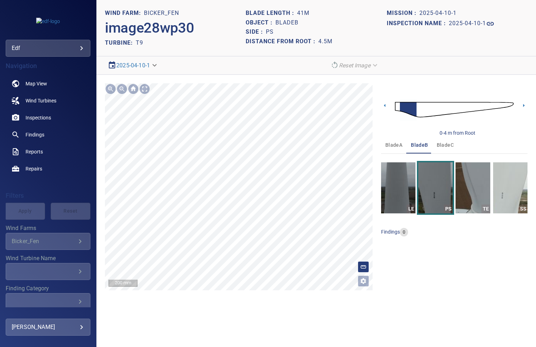
click at [290, 18] on div "Object : bladeB" at bounding box center [316, 23] width 141 height 10
click at [287, 22] on h1 "bladeB" at bounding box center [287, 23] width 23 height 7
copy h1 "bladeB"
click at [448, 148] on span "bladeC" at bounding box center [445, 145] width 17 height 9
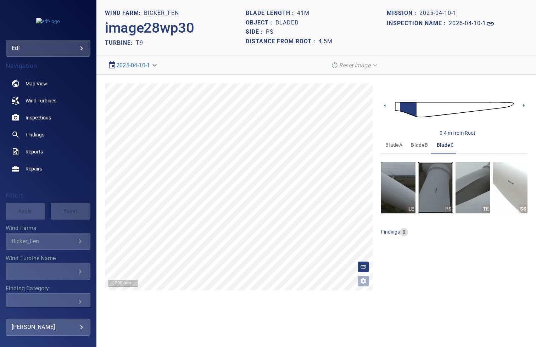
click at [439, 173] on img "button" at bounding box center [436, 187] width 34 height 51
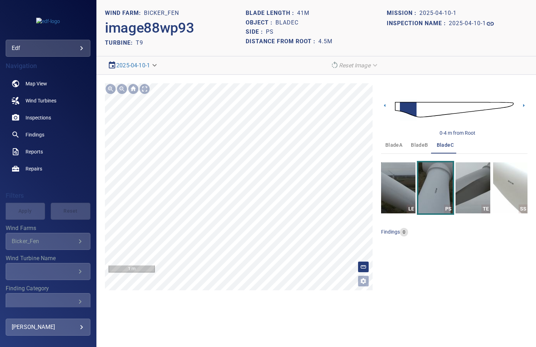
click at [290, 20] on h1 "bladeC" at bounding box center [287, 23] width 23 height 7
copy h1 "bladeC"
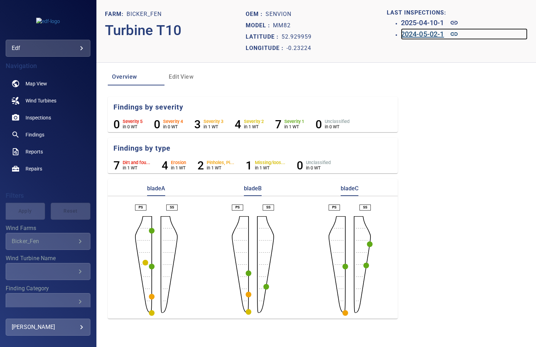
click at [410, 32] on h6 "2024-05-02-1" at bounding box center [422, 33] width 43 height 11
click at [413, 24] on h6 "2025-04-10-1" at bounding box center [422, 22] width 43 height 11
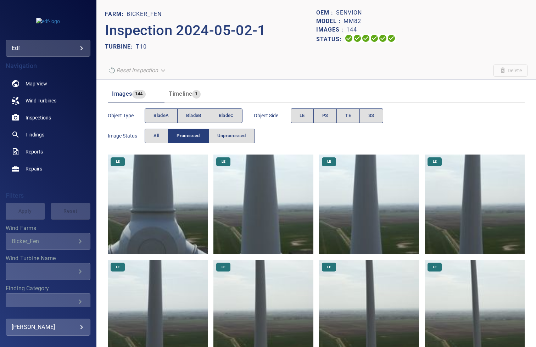
click at [448, 129] on div "Object type bladeA bladeB bladeC Object Side LE PS TE SS Image Status All Proce…" at bounding box center [316, 126] width 417 height 40
click at [150, 132] on button "All" at bounding box center [156, 136] width 23 height 15
click at [165, 118] on span "bladeA" at bounding box center [161, 116] width 15 height 8
click at [329, 117] on button "PS" at bounding box center [326, 116] width 24 height 15
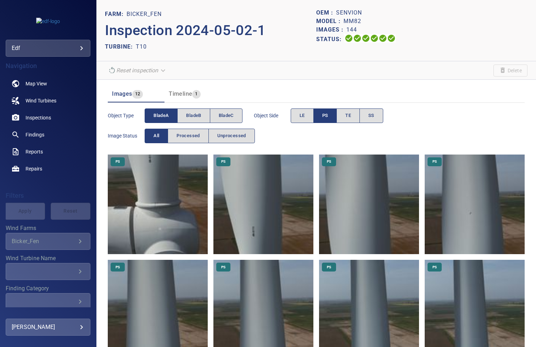
click at [157, 179] on img at bounding box center [158, 205] width 100 height 100
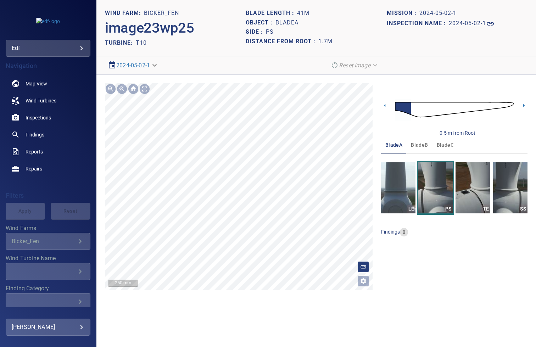
click at [232, 347] on html "**********" at bounding box center [268, 173] width 536 height 347
click at [521, 102] on icon at bounding box center [523, 105] width 7 height 7
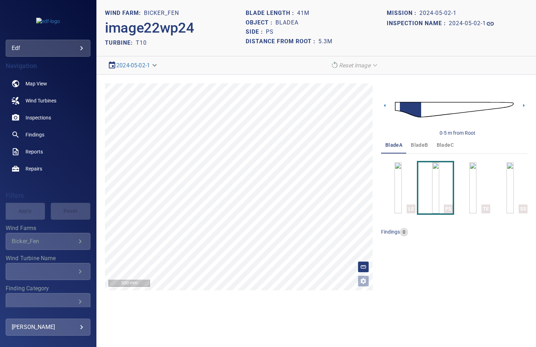
click at [281, 22] on h1 "bladeA" at bounding box center [287, 23] width 23 height 7
copy h1 "bladeA"
click at [421, 146] on span "bladeB" at bounding box center [419, 145] width 17 height 9
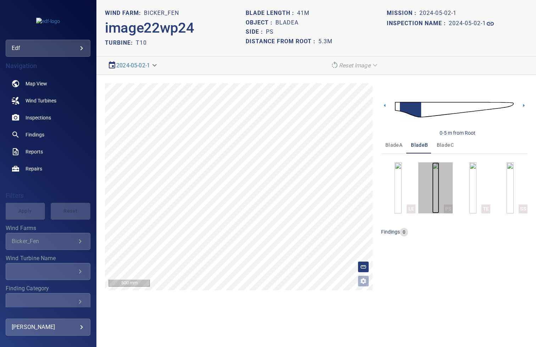
click at [439, 170] on img "button" at bounding box center [435, 187] width 7 height 51
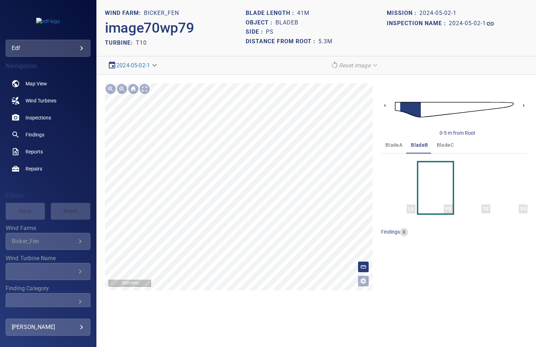
click at [238, 313] on section "**********" at bounding box center [316, 173] width 440 height 347
click at [288, 24] on h1 "bladeB" at bounding box center [287, 23] width 23 height 7
copy h1 "bladeB"
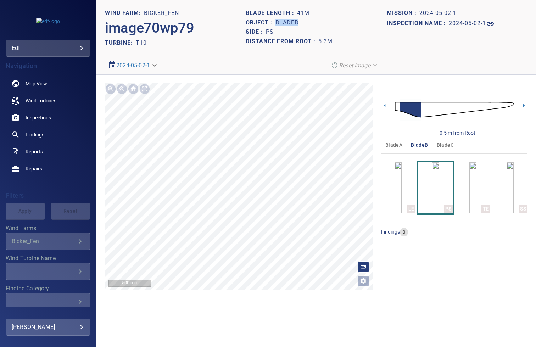
click at [449, 144] on span "bladeC" at bounding box center [445, 145] width 17 height 9
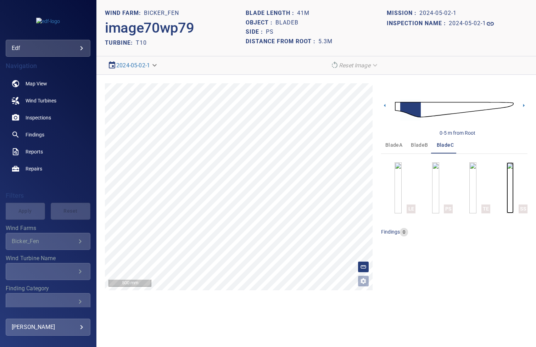
click at [507, 174] on img "button" at bounding box center [510, 187] width 7 height 51
click at [384, 106] on icon at bounding box center [384, 105] width 1 height 3
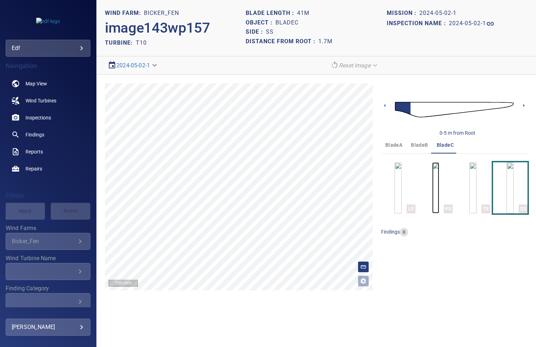
click at [436, 181] on img "button" at bounding box center [435, 187] width 7 height 51
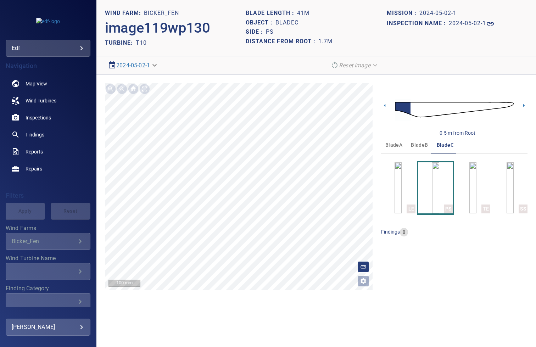
click at [294, 21] on h1 "bladeC" at bounding box center [287, 23] width 23 height 7
copy h1 "bladeC"
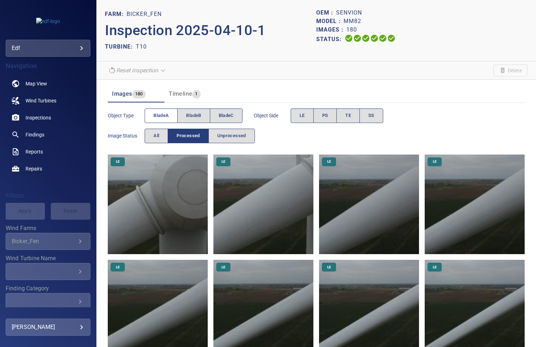
click at [160, 118] on span "bladeA" at bounding box center [161, 116] width 15 height 8
click at [322, 119] on span "PS" at bounding box center [325, 116] width 6 height 8
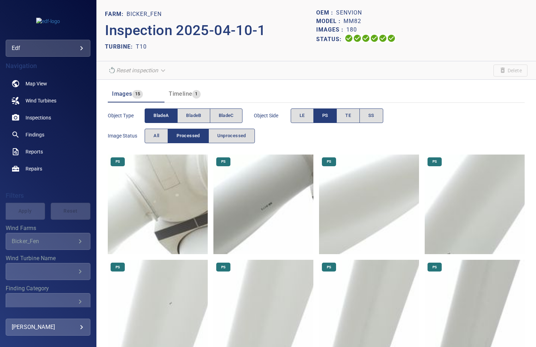
click at [148, 206] on img at bounding box center [158, 205] width 100 height 100
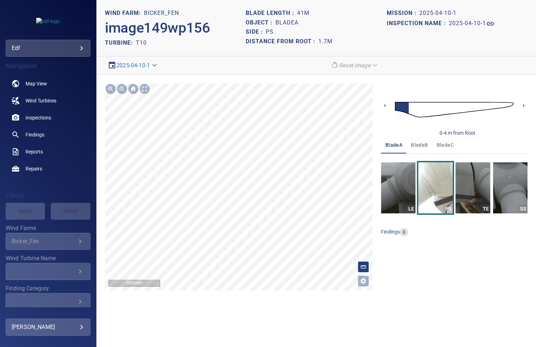
click at [67, 242] on main "**********" at bounding box center [268, 173] width 536 height 347
click at [281, 21] on h1 "bladeA" at bounding box center [287, 23] width 23 height 7
copy h1 "bladeA"
click at [421, 144] on span "bladeB" at bounding box center [419, 145] width 17 height 9
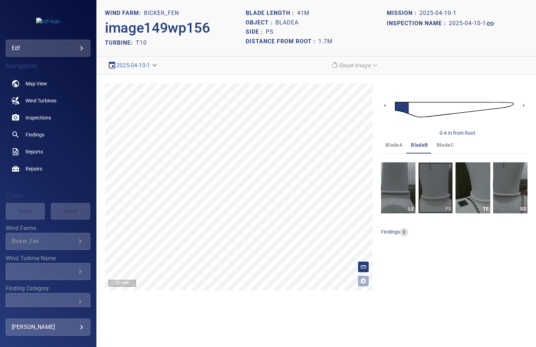
click at [432, 188] on img "button" at bounding box center [436, 187] width 34 height 51
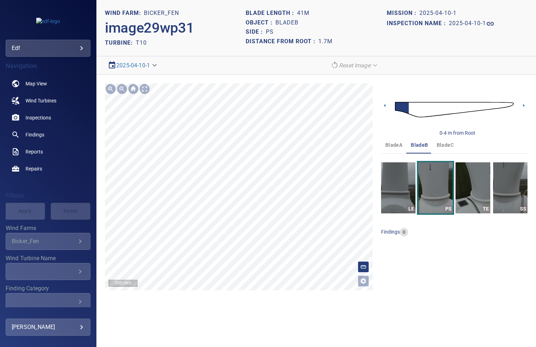
click at [232, 346] on section "**********" at bounding box center [316, 173] width 440 height 347
click at [283, 25] on h1 "bladeB" at bounding box center [287, 23] width 23 height 7
copy h1 "bladeB"
click at [443, 144] on span "bladeC" at bounding box center [445, 145] width 17 height 9
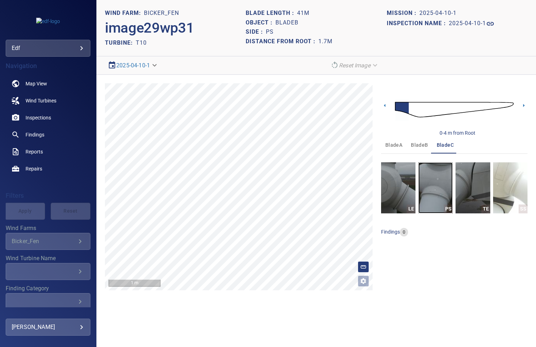
click at [438, 181] on img "button" at bounding box center [436, 187] width 34 height 51
click at [278, 47] on section "**********" at bounding box center [316, 173] width 440 height 347
click at [524, 104] on icon at bounding box center [523, 105] width 7 height 7
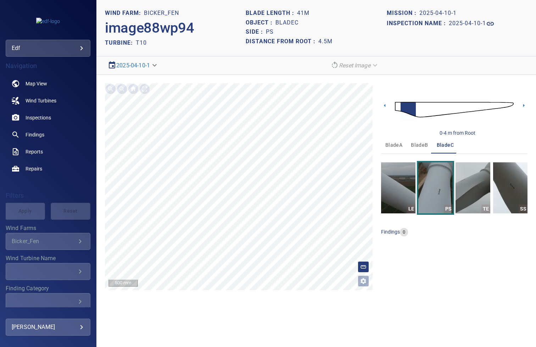
click at [289, 24] on h1 "bladeC" at bounding box center [287, 23] width 23 height 7
copy h1 "bladeC"
